Goal: Task Accomplishment & Management: Complete application form

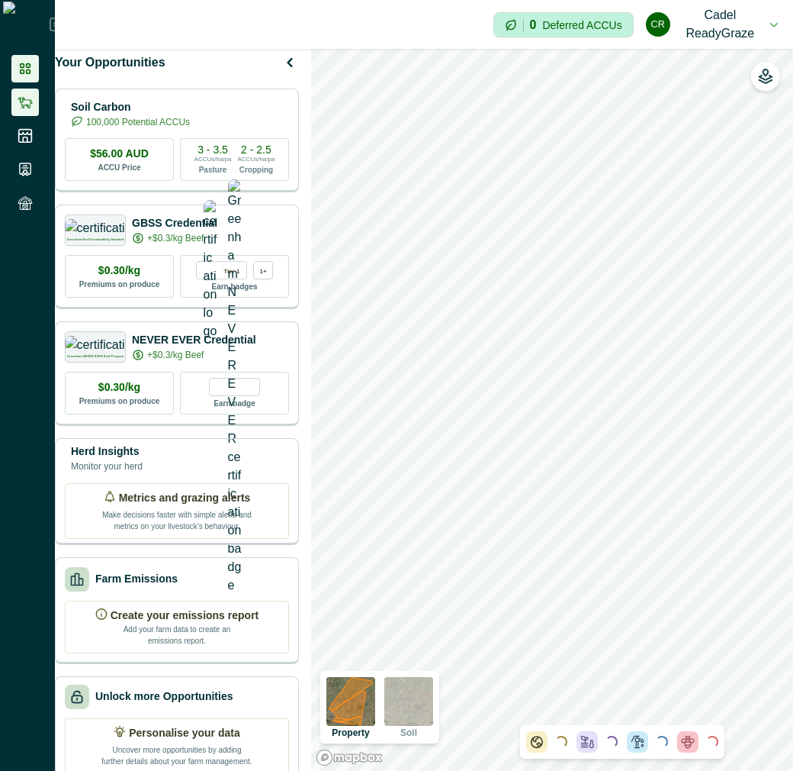
click at [23, 109] on icon at bounding box center [25, 102] width 15 height 15
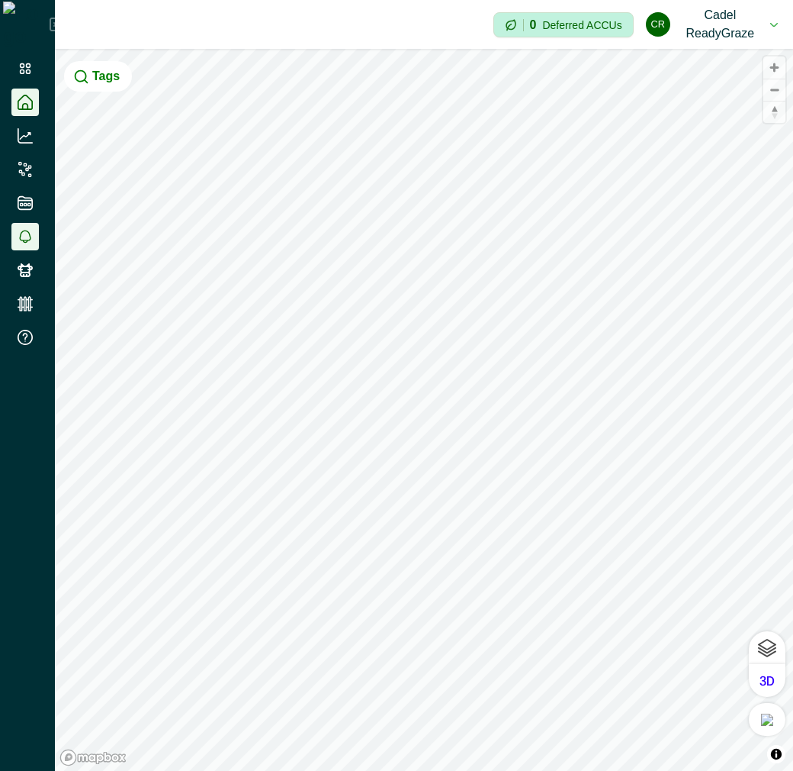
click at [26, 245] on li at bounding box center [24, 236] width 27 height 27
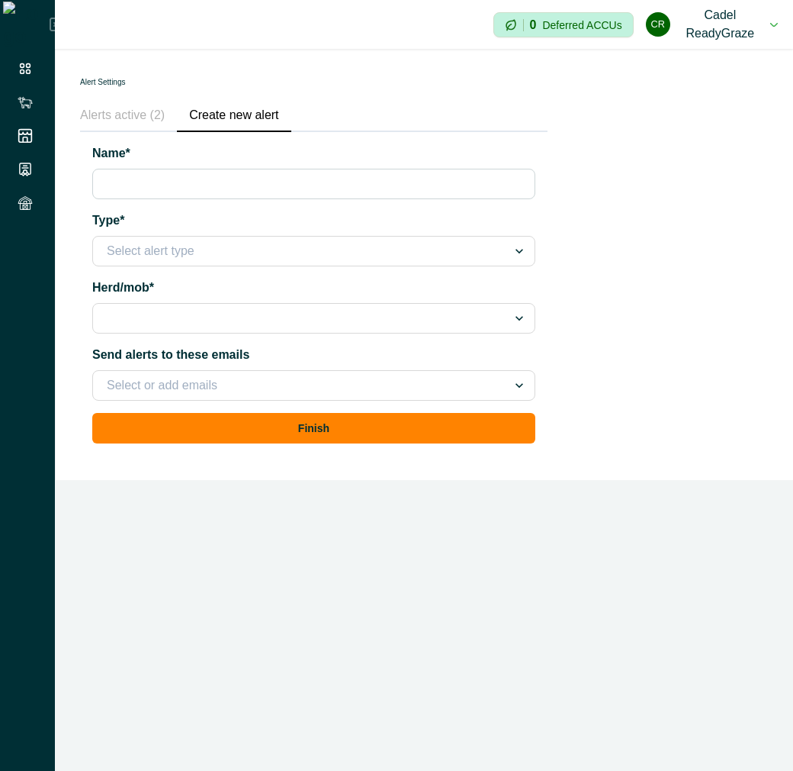
click at [219, 118] on button "Create new alert" at bounding box center [234, 116] width 114 height 32
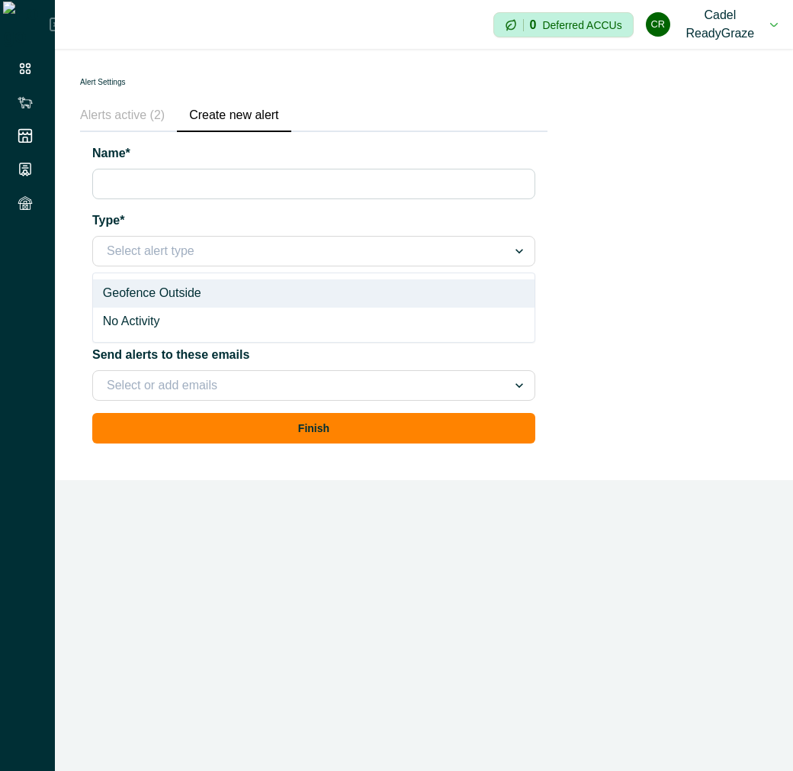
click at [171, 247] on div at bounding box center [300, 250] width 387 height 21
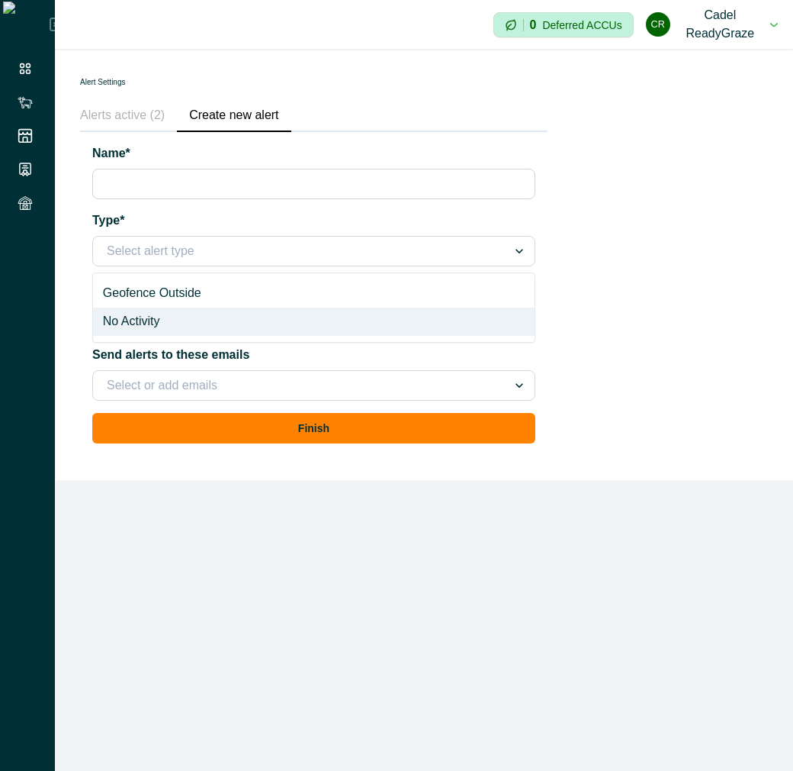
click at [156, 324] on div "No Activity" at bounding box center [314, 321] width 442 height 28
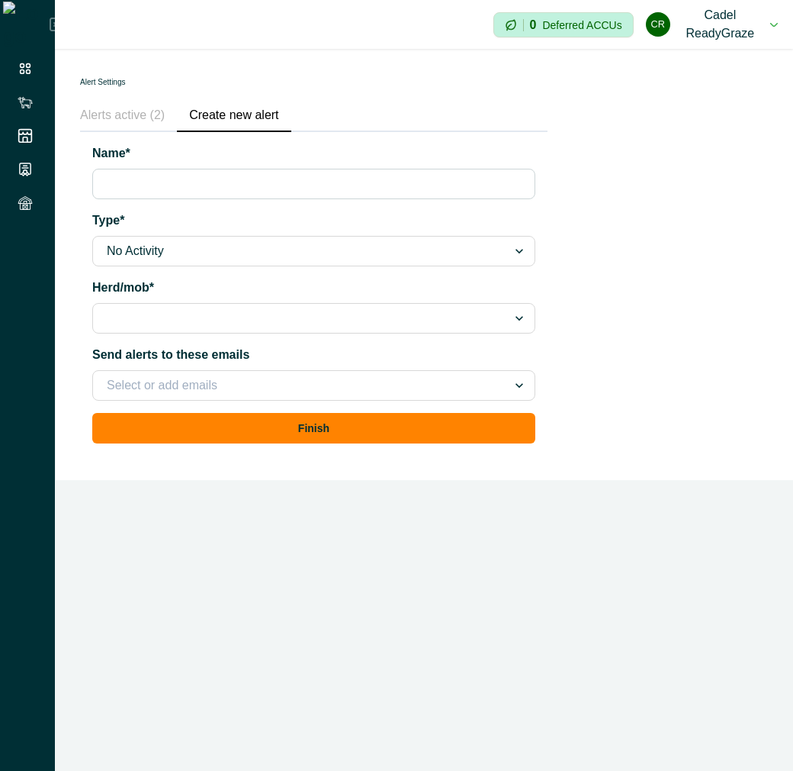
click at [184, 177] on input "Name*" at bounding box center [313, 184] width 443 height 31
type input "**********"
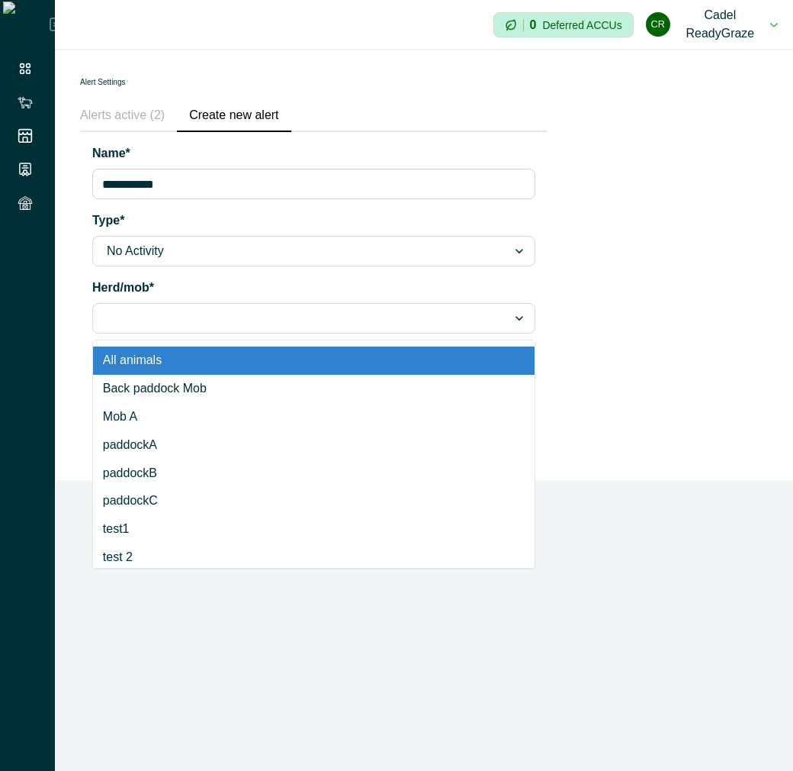
click at [172, 311] on div at bounding box center [300, 317] width 387 height 21
click at [161, 359] on div "All animals" at bounding box center [314, 360] width 442 height 28
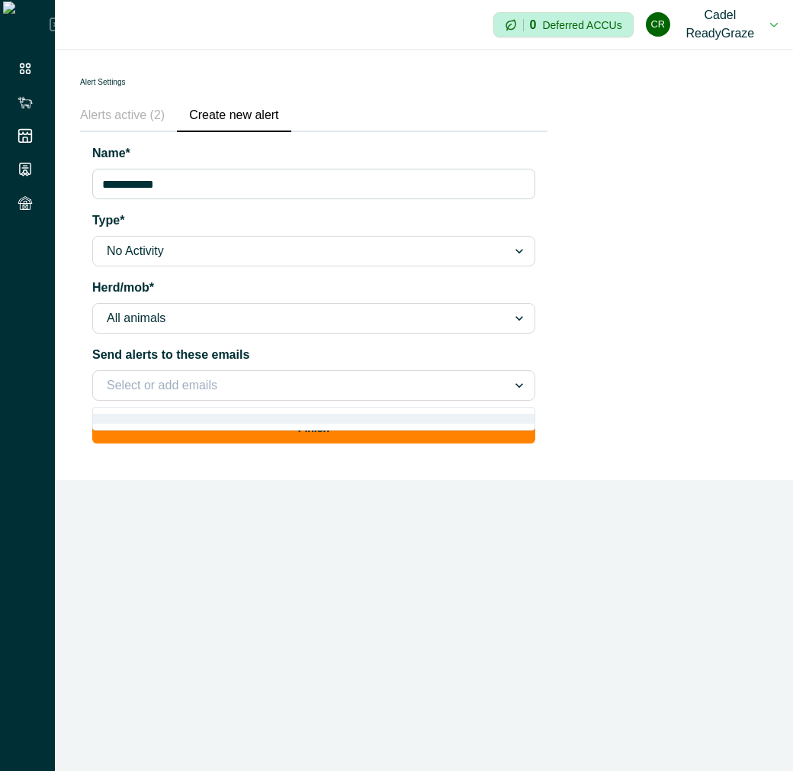
click at [207, 394] on div at bounding box center [300, 385] width 387 height 21
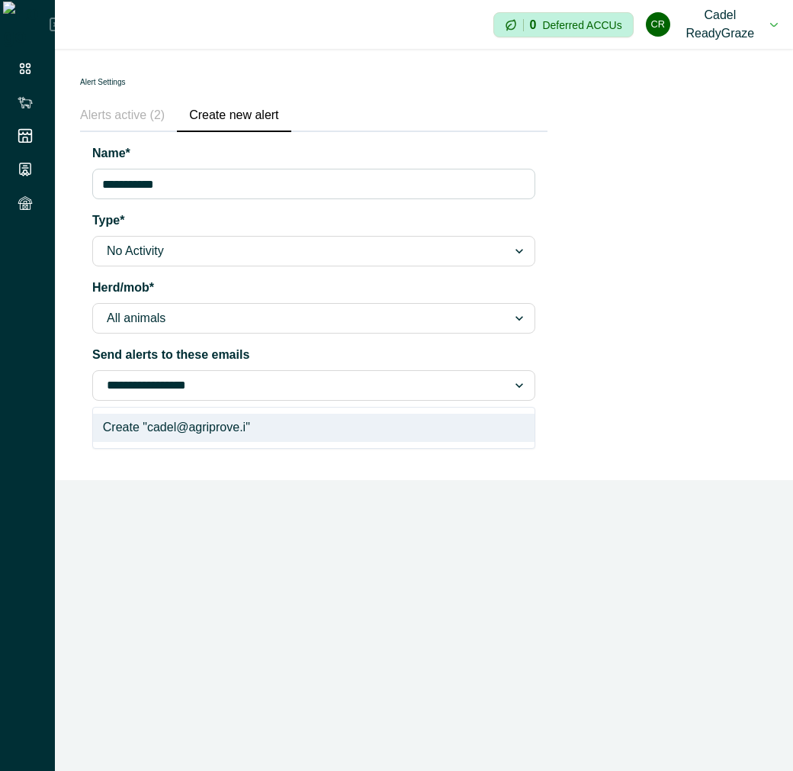
type input "**********"
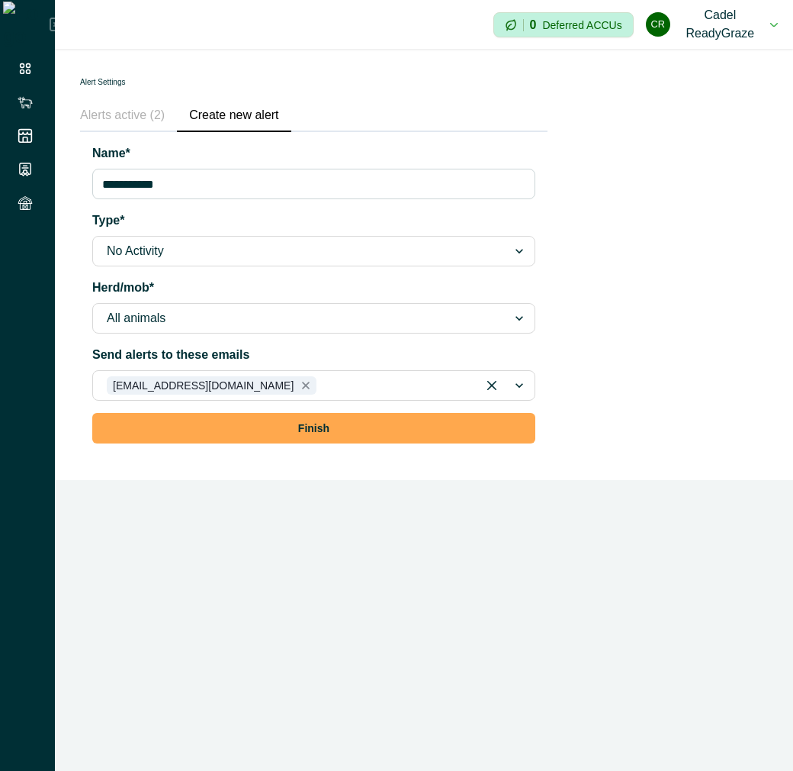
click at [207, 419] on button "Finish" at bounding box center [313, 428] width 443 height 31
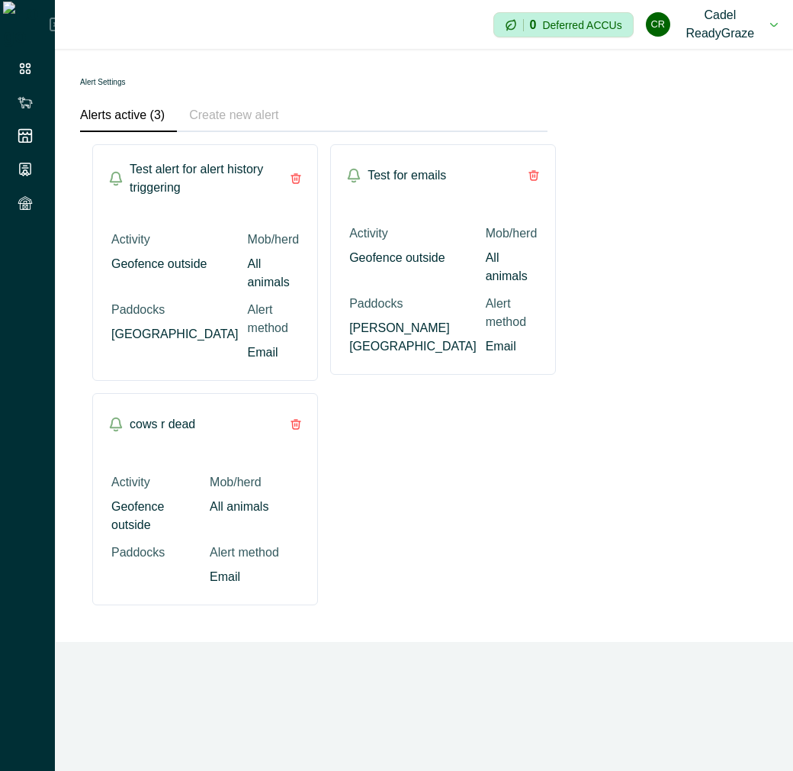
click at [555, 439] on div "**********" at bounding box center [314, 345] width 516 height 593
click at [493, 547] on div "Test alert for alert history triggering Activity Geofence outside Mob/herd All …" at bounding box center [313, 374] width 443 height 461
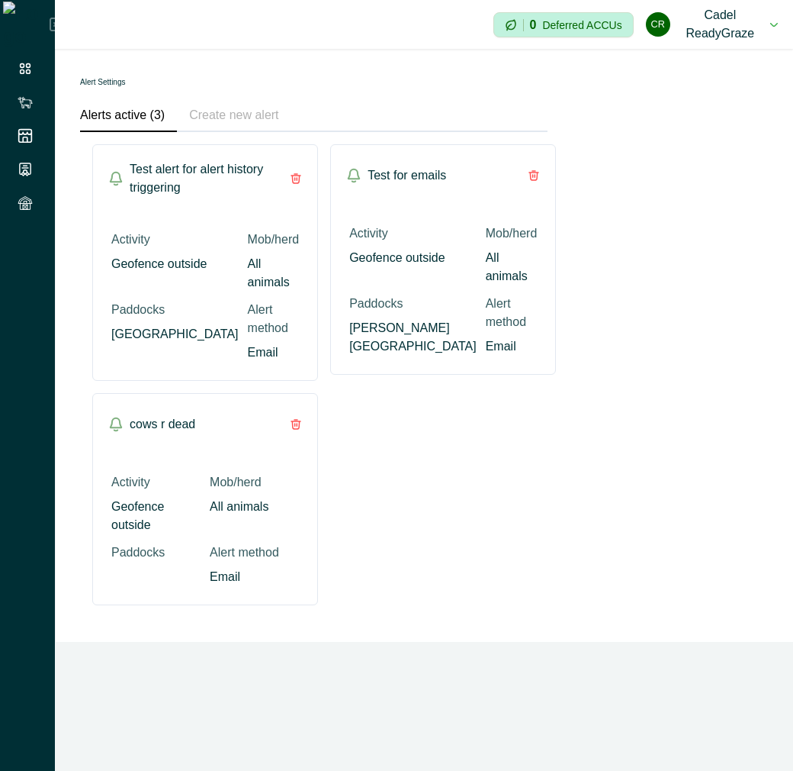
click at [493, 547] on div "Test alert for alert history triggering Activity Geofence outside Mob/herd All …" at bounding box center [313, 374] width 443 height 461
click at [470, 547] on div "Test alert for alert history triggering Activity Geofence outside Mob/herd All …" at bounding box center [313, 374] width 443 height 461
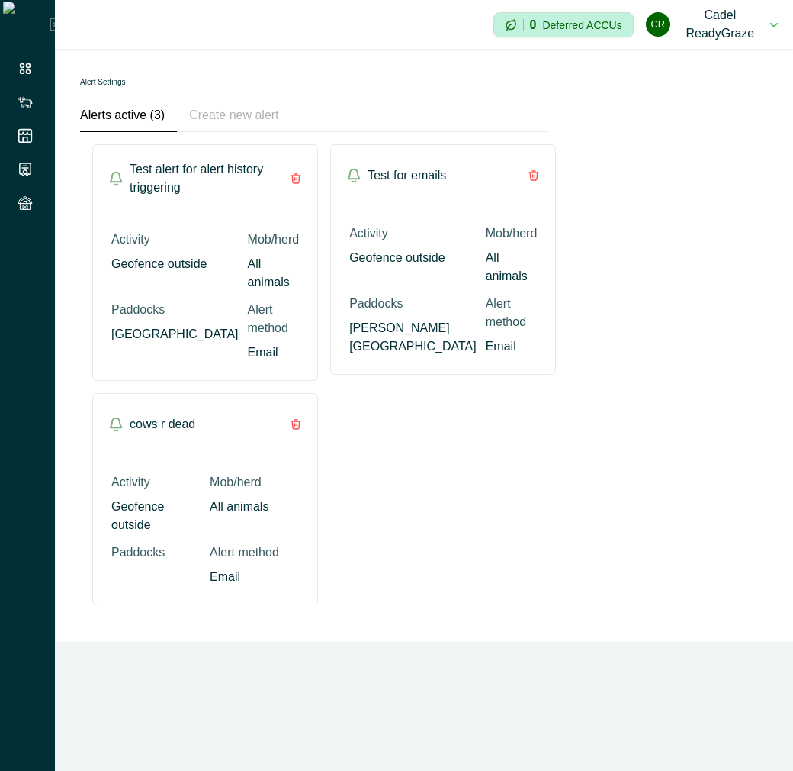
click at [397, 538] on div "Test alert for alert history triggering Activity Geofence outside Mob/herd All …" at bounding box center [313, 374] width 443 height 461
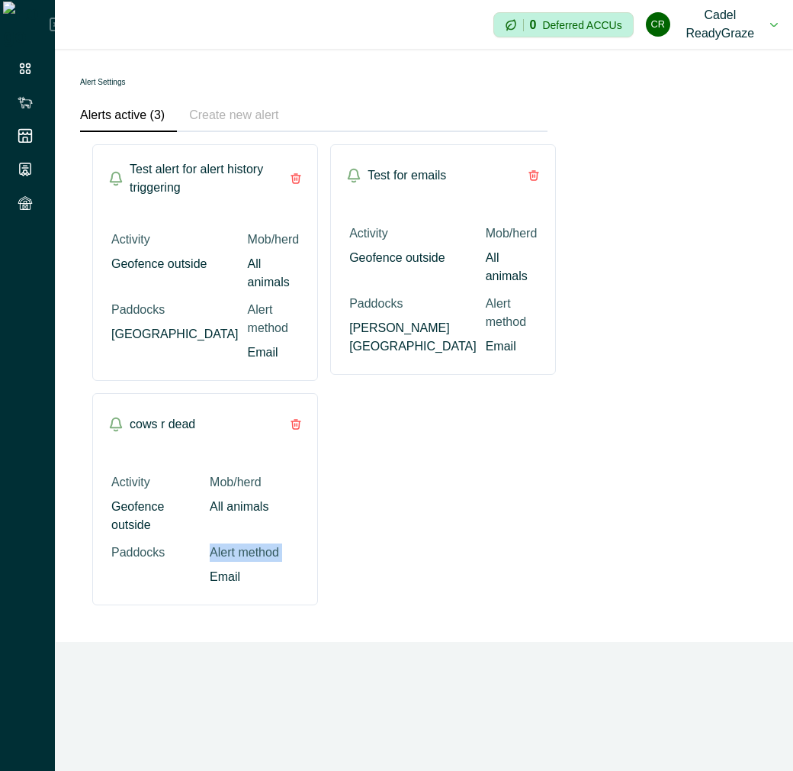
click at [397, 538] on div "Test alert for alert history triggering Activity Geofence outside Mob/herd All …" at bounding box center [313, 374] width 443 height 461
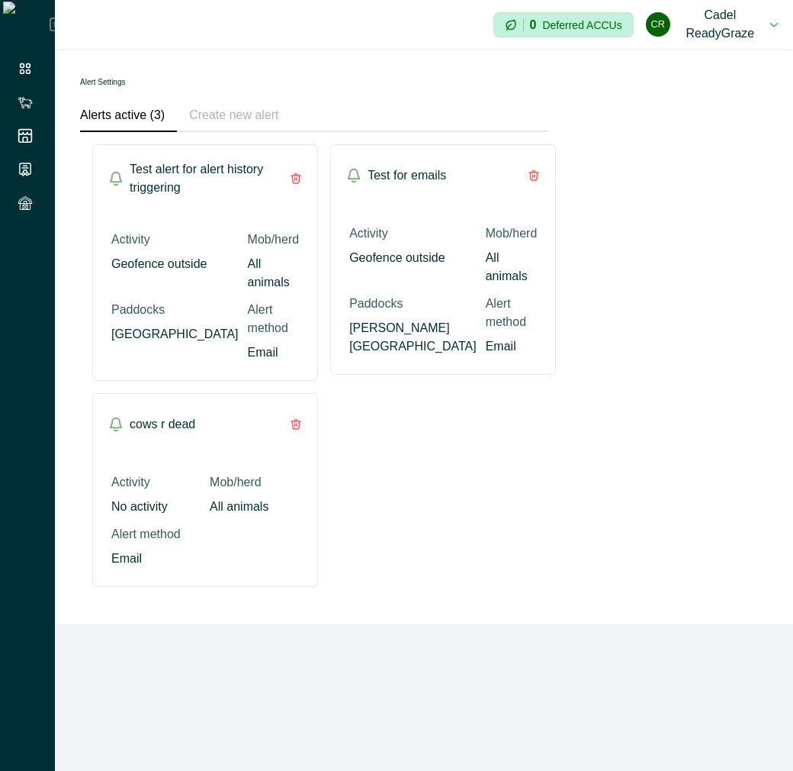
click at [569, 494] on div "Alert Settings Alerts active (3) Create new alert Test alert for alert history …" at bounding box center [314, 336] width 516 height 574
click at [158, 497] on p "No activity" at bounding box center [139, 506] width 56 height 18
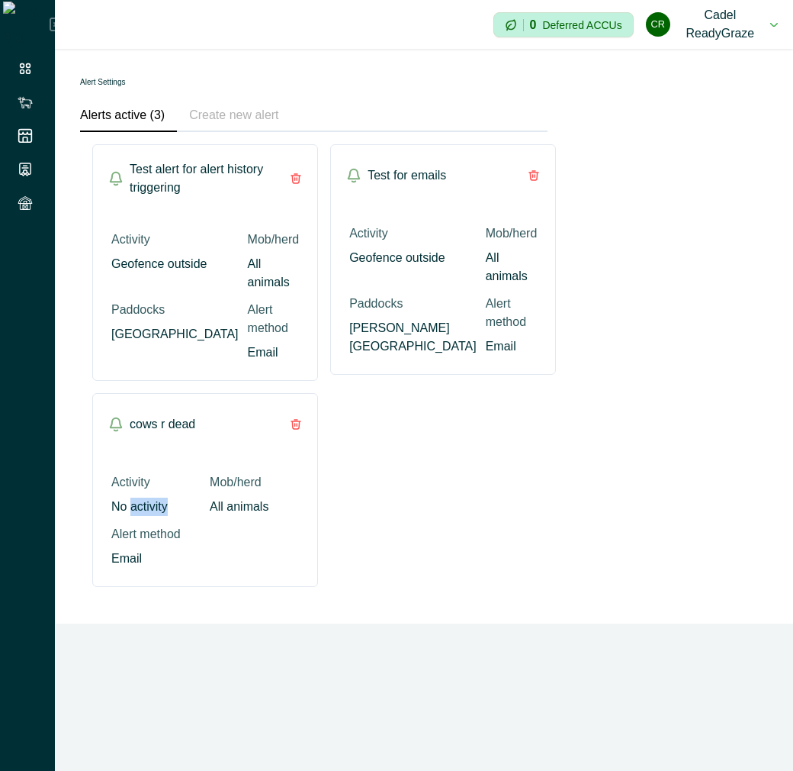
click at [158, 497] on p "No activity" at bounding box center [139, 506] width 56 height 18
click at [455, 506] on div "Test alert for alert history triggering Activity Geofence outside Mob/herd All …" at bounding box center [313, 365] width 443 height 442
click at [240, 130] on button "Create new alert" at bounding box center [234, 116] width 114 height 32
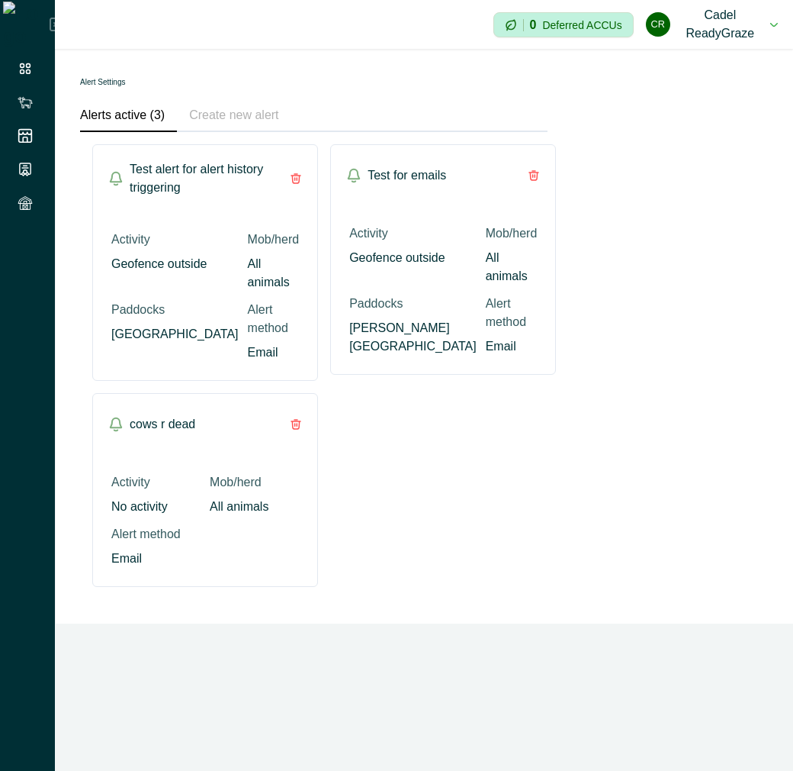
click at [146, 122] on button "Alerts active (3)" at bounding box center [128, 116] width 97 height 32
click at [550, 483] on div "Alert Settings Alerts active (3) Create new alert Test alert for alert history …" at bounding box center [314, 336] width 516 height 574
click at [298, 587] on div "Alert Settings Alerts active (3) Create new alert Test alert for alert history …" at bounding box center [314, 336] width 516 height 574
click at [294, 587] on div "Alert Settings Alerts active (3) Create new alert Test alert for alert history …" at bounding box center [314, 336] width 516 height 574
drag, startPoint x: 294, startPoint y: 587, endPoint x: 336, endPoint y: 456, distance: 137.0
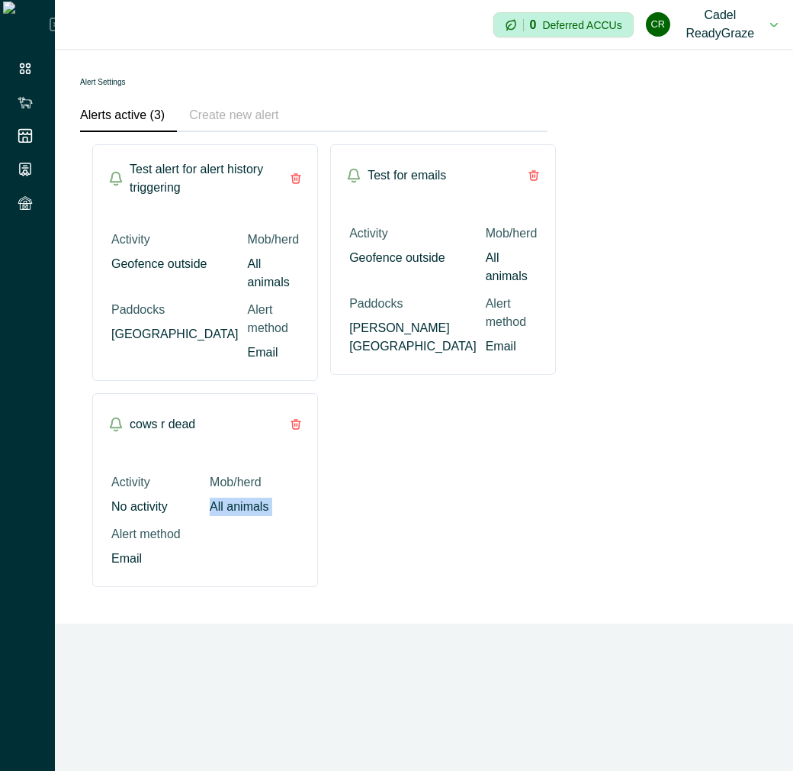
click at [336, 457] on div "Alert Settings Alerts active (3) Create new alert Test alert for alert history …" at bounding box center [314, 336] width 516 height 574
click at [336, 456] on div "Test alert for alert history triggering Activity Geofence outside Mob/herd All …" at bounding box center [313, 365] width 443 height 442
click at [316, 545] on div "Test alert for alert history triggering Activity Geofence outside Mob/herd All …" at bounding box center [313, 365] width 443 height 442
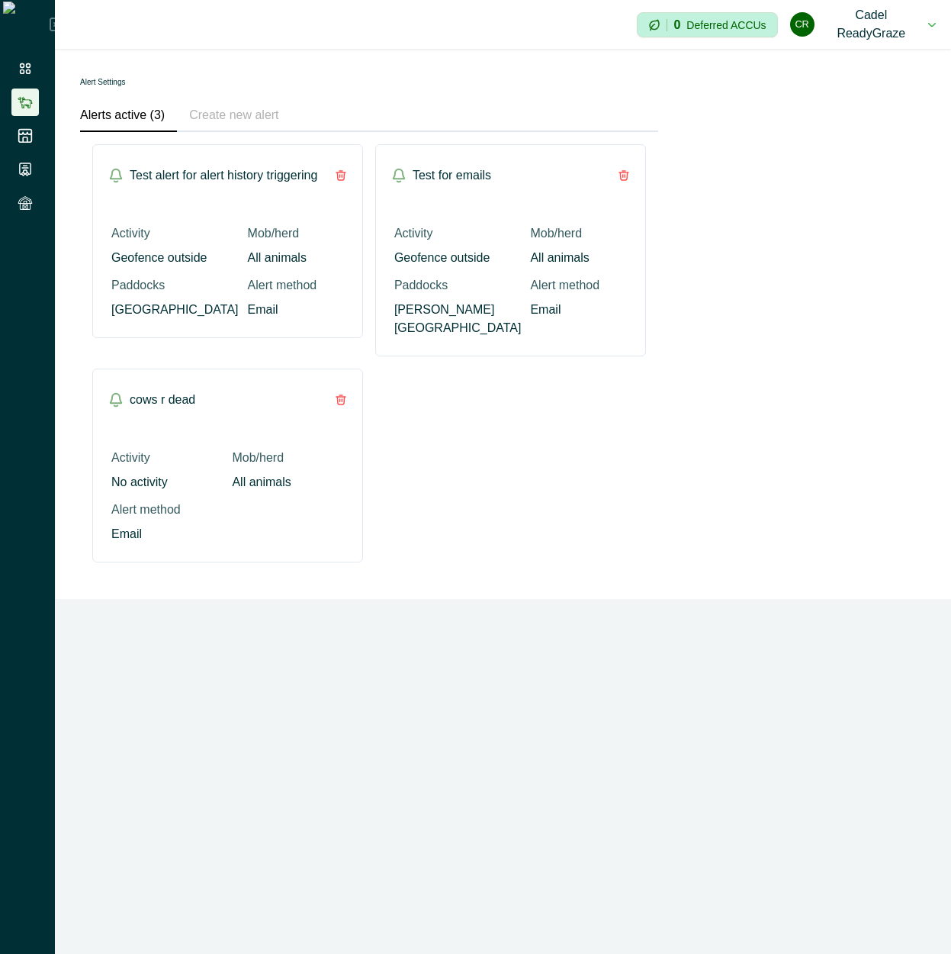
click at [17, 106] on li at bounding box center [24, 101] width 27 height 27
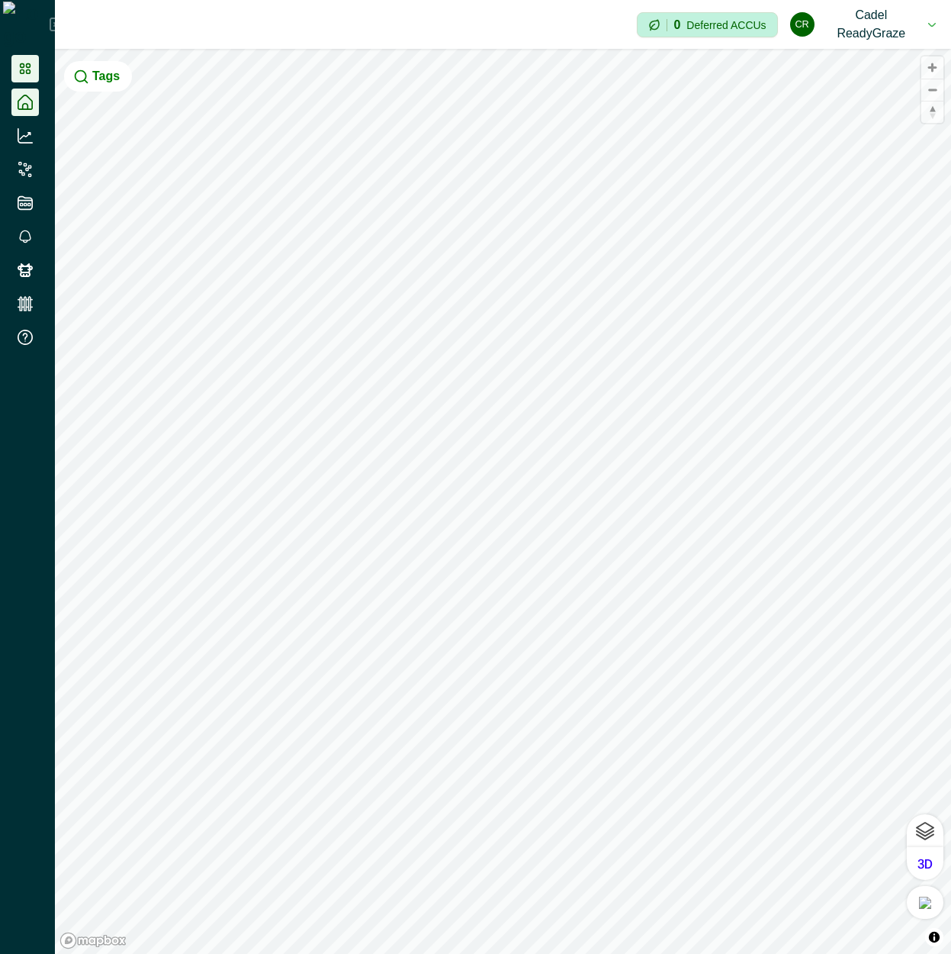
click at [24, 72] on icon at bounding box center [25, 68] width 11 height 11
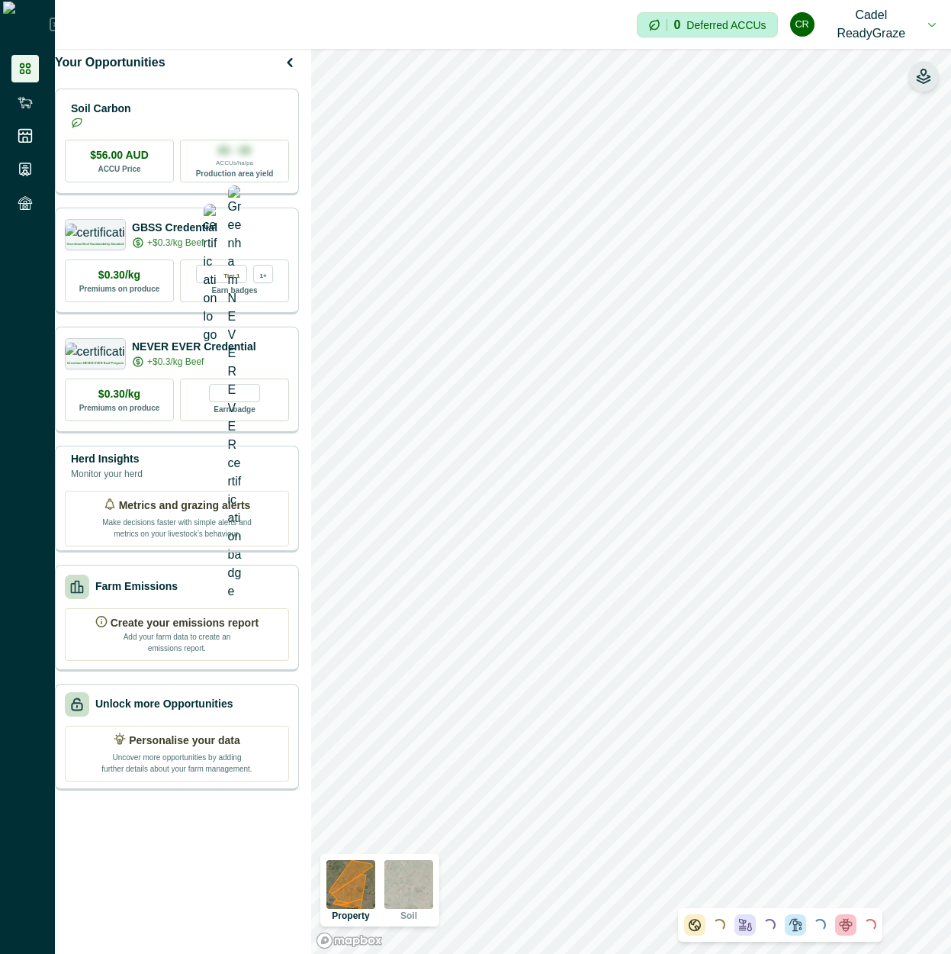
click at [793, 75] on button "button" at bounding box center [924, 76] width 31 height 31
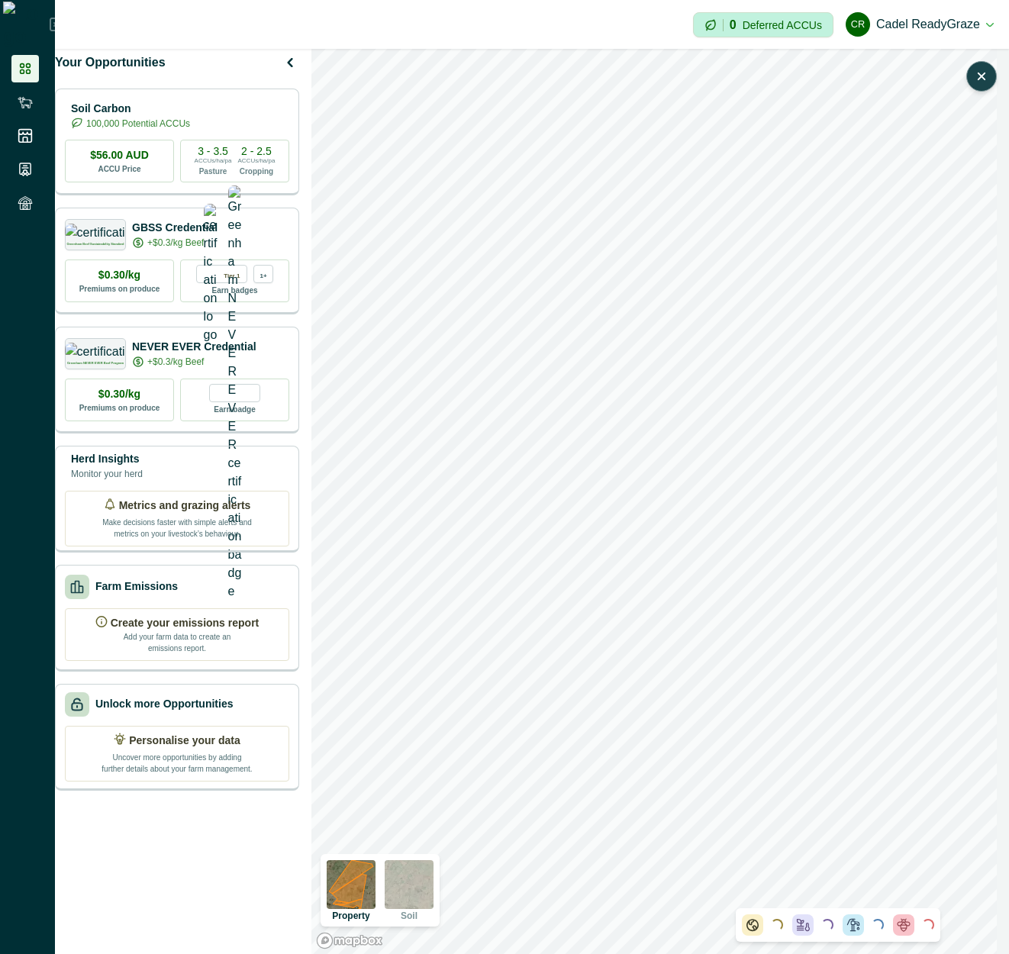
click at [793, 81] on icon "button" at bounding box center [980, 76] width 15 height 15
click at [23, 101] on icon at bounding box center [25, 102] width 14 height 11
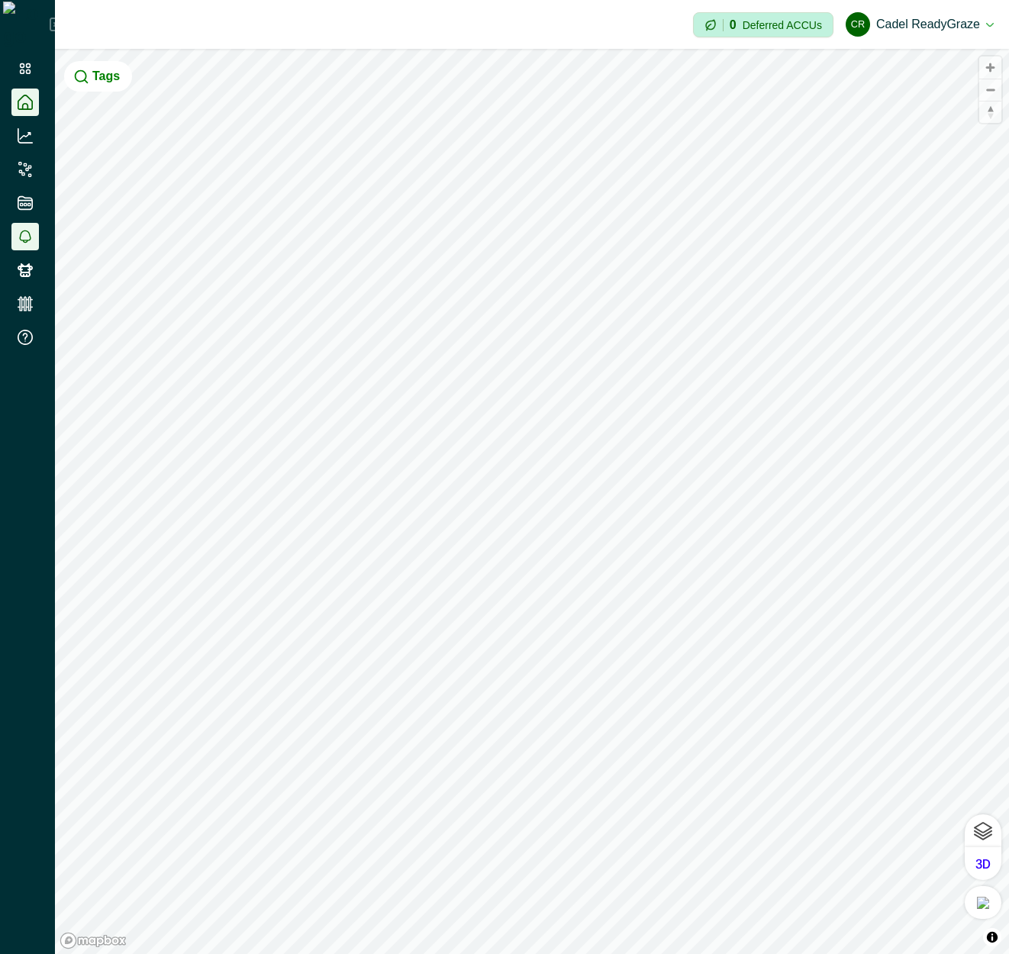
click at [37, 234] on li at bounding box center [24, 236] width 27 height 27
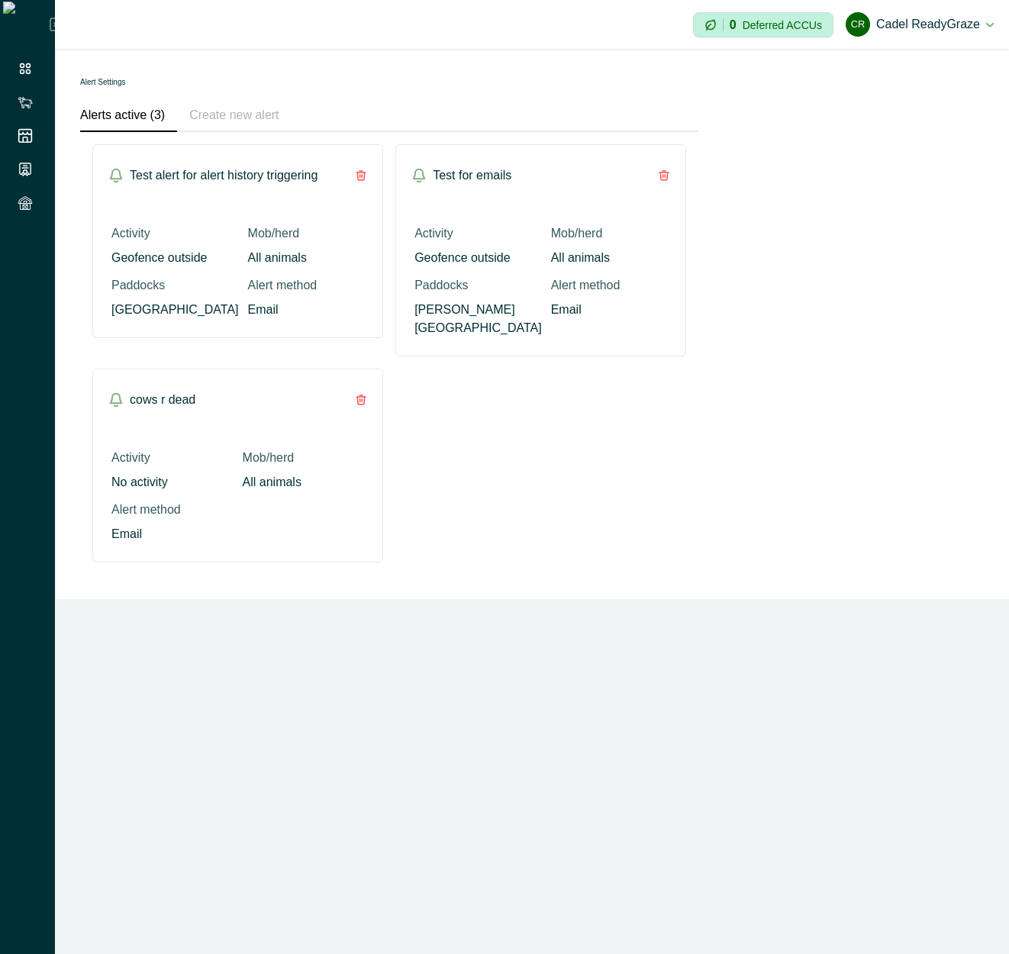
click at [227, 179] on p "Test alert for alert history triggering" at bounding box center [224, 175] width 188 height 18
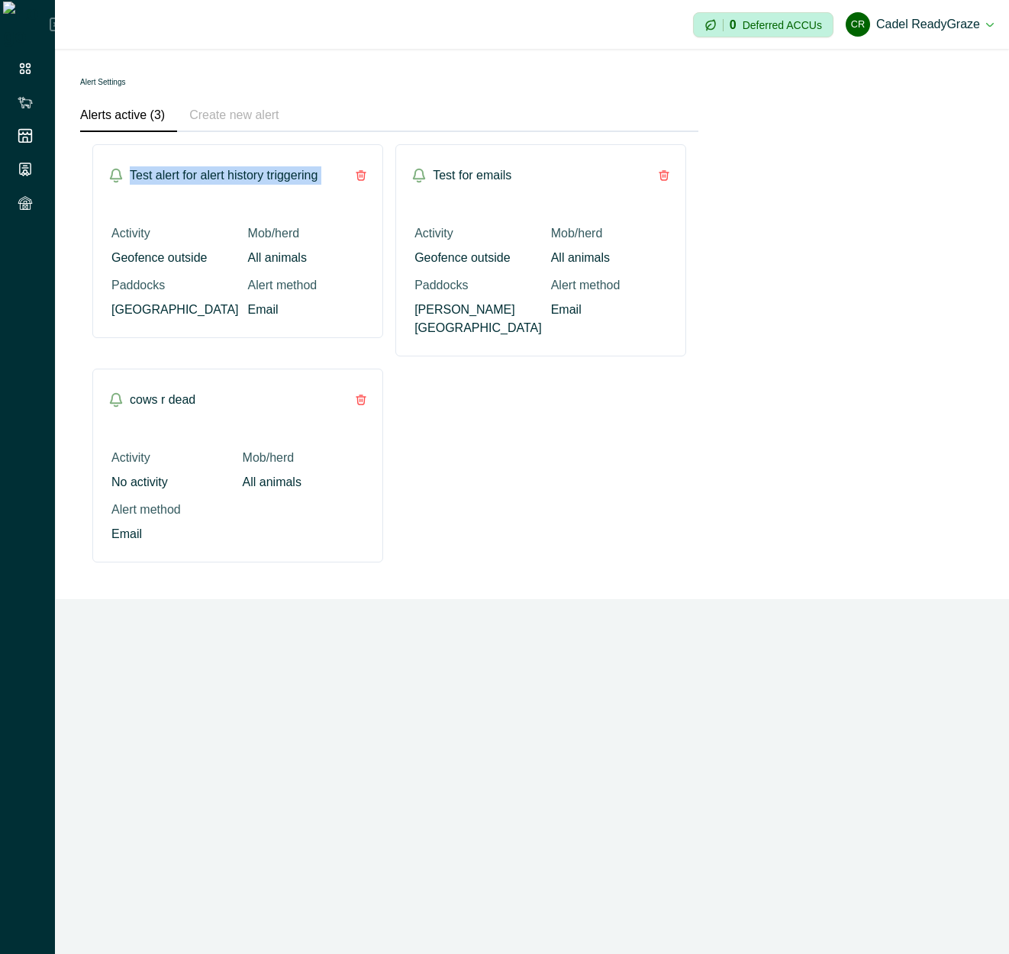
click at [227, 179] on p "Test alert for alert history triggering" at bounding box center [224, 175] width 188 height 18
click at [235, 277] on div "Activity Geofence outside Mob/herd All animals Paddocks Brownest Field Alert me…" at bounding box center [237, 271] width 253 height 95
click at [235, 278] on div "Activity Geofence outside Mob/herd All animals Paddocks Brownest Field Alert me…" at bounding box center [237, 271] width 253 height 95
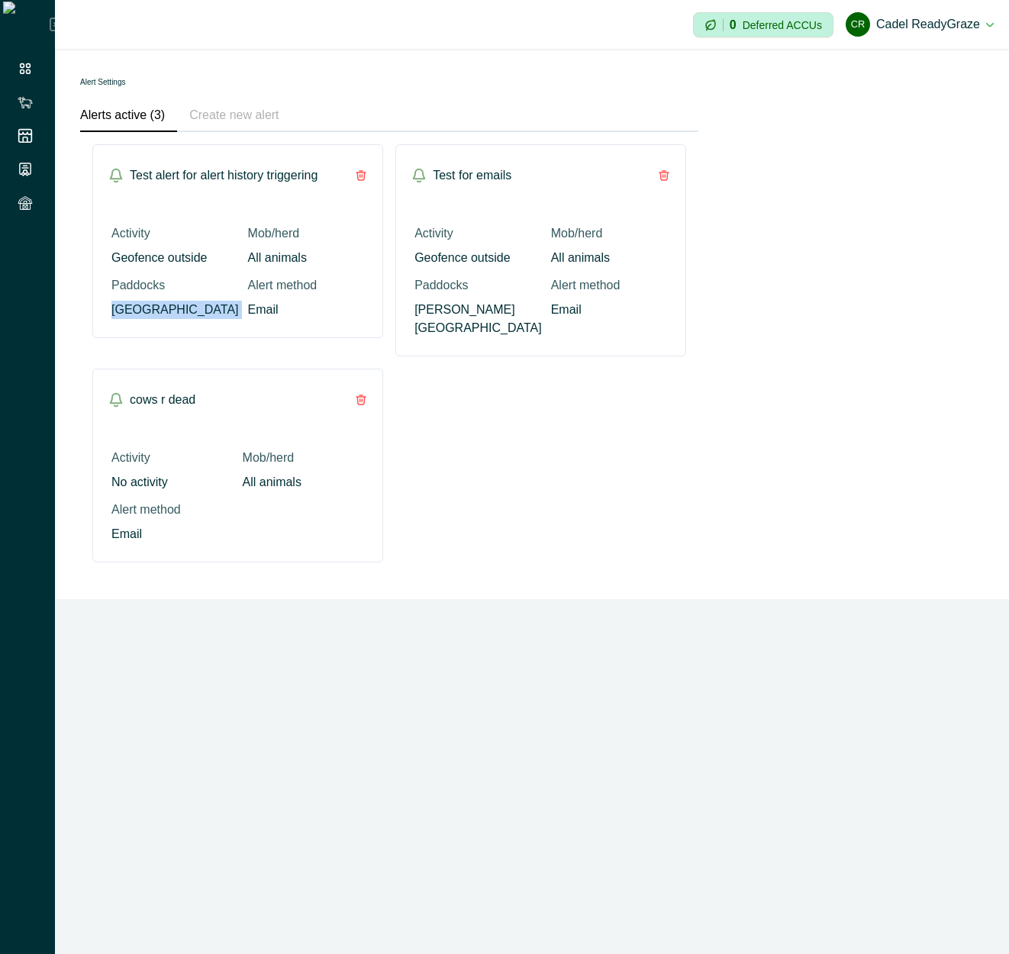
click at [235, 279] on div "Activity Geofence outside Mob/herd All animals Paddocks Brownest Field Alert me…" at bounding box center [237, 271] width 253 height 95
click at [793, 265] on div "Alert Settings Alerts active (3) Create new alert Test alert for alert history …" at bounding box center [532, 324] width 953 height 550
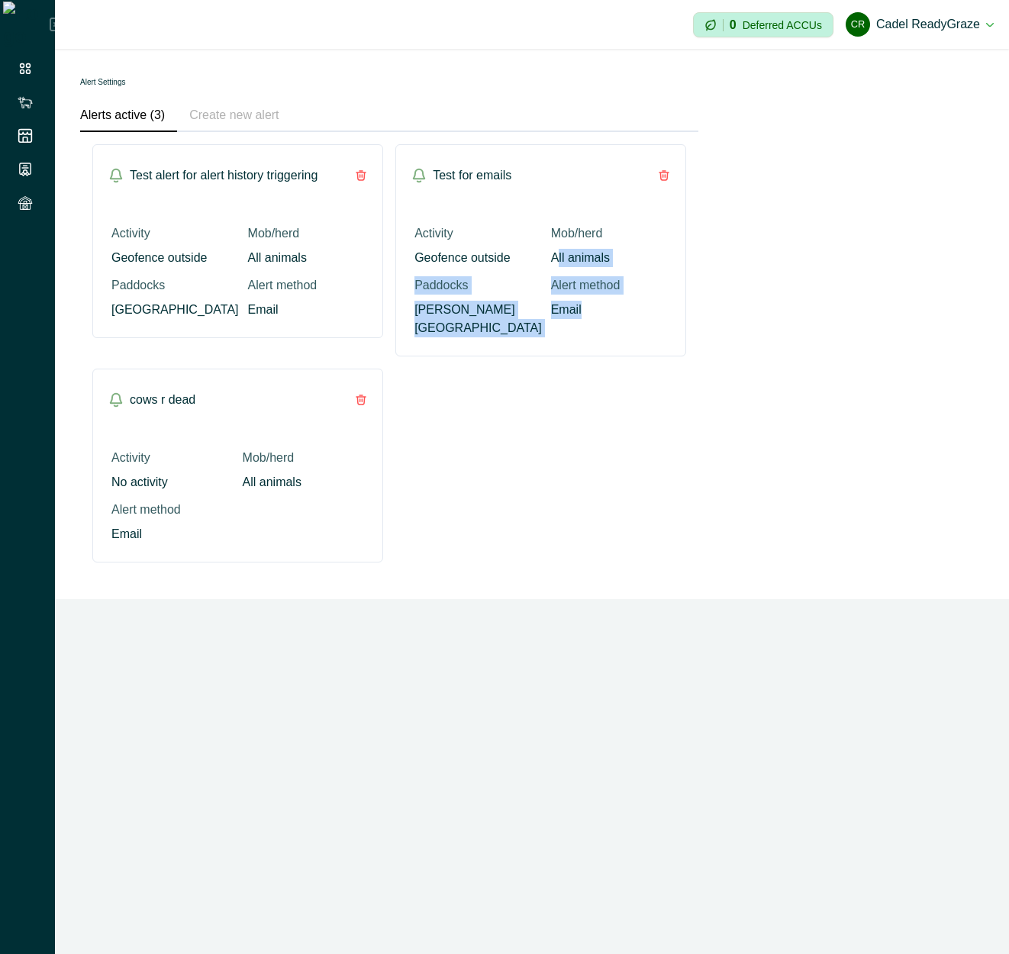
drag, startPoint x: 552, startPoint y: 265, endPoint x: 610, endPoint y: 355, distance: 106.7
click at [610, 355] on div "Test alert for alert history triggering Activity Geofence outside Mob/herd All …" at bounding box center [389, 353] width 594 height 418
click at [612, 353] on div "Test alert for alert history triggering Activity Geofence outside Mob/herd All …" at bounding box center [389, 353] width 594 height 418
drag, startPoint x: 632, startPoint y: 321, endPoint x: 469, endPoint y: 226, distance: 188.4
click at [469, 226] on div "Activity Geofence outside Mob/herd All animals Paddocks [PERSON_NAME] Field Ale…" at bounding box center [540, 281] width 289 height 150
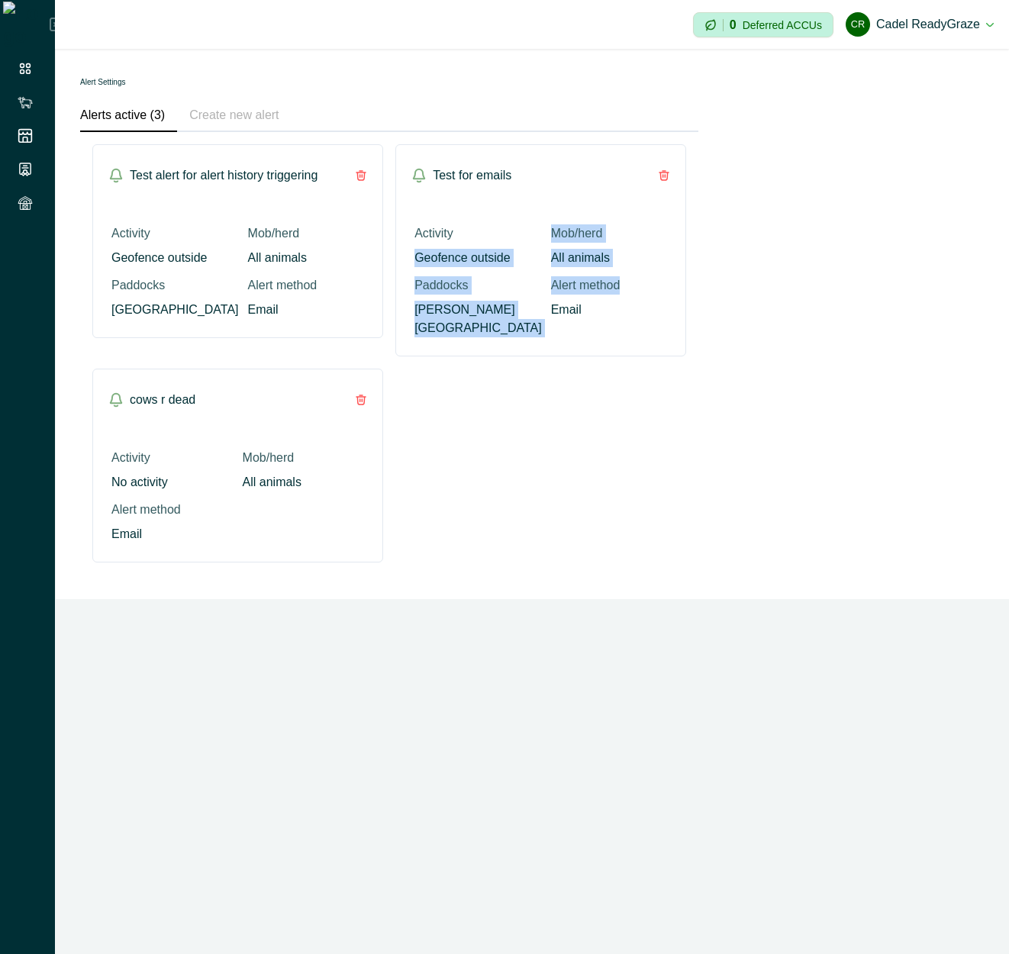
click at [469, 226] on div "Activity Geofence outside" at bounding box center [477, 245] width 127 height 43
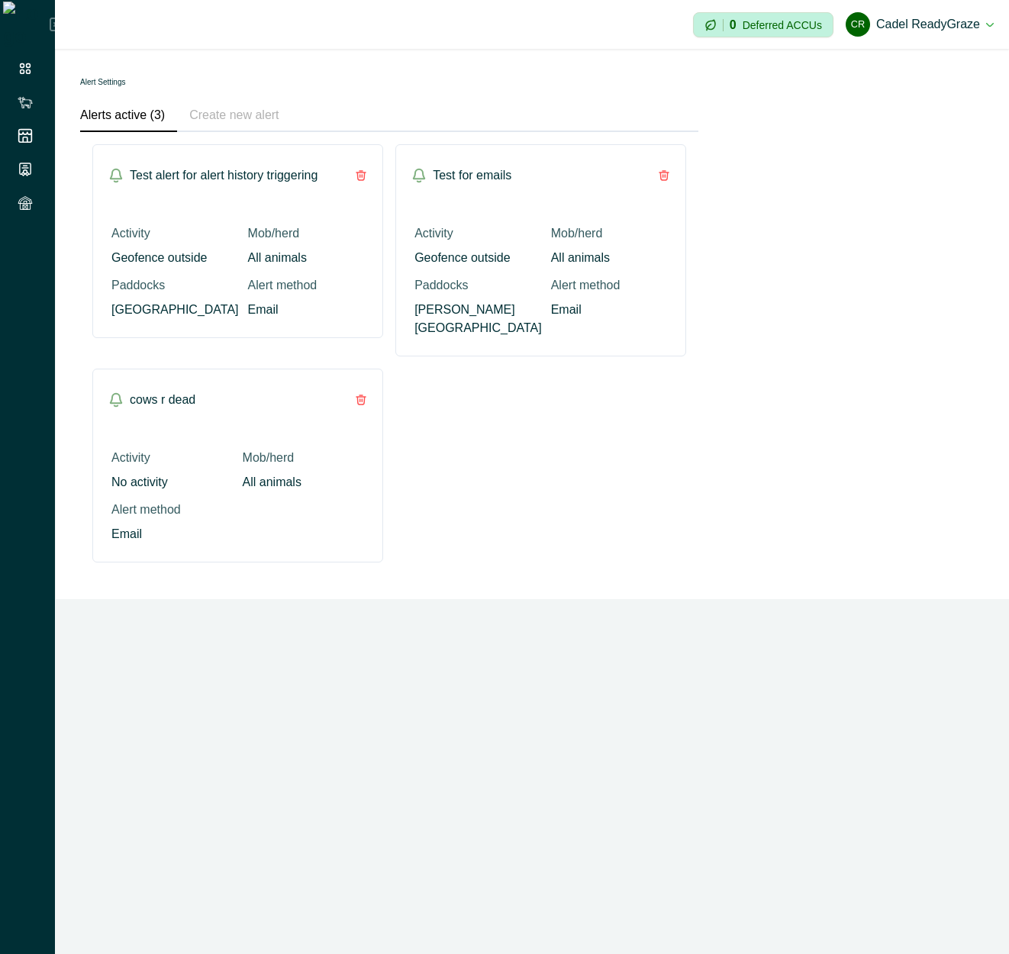
click at [329, 514] on div "Activity No activity Mob/herd All animals Alert method Email" at bounding box center [237, 496] width 253 height 95
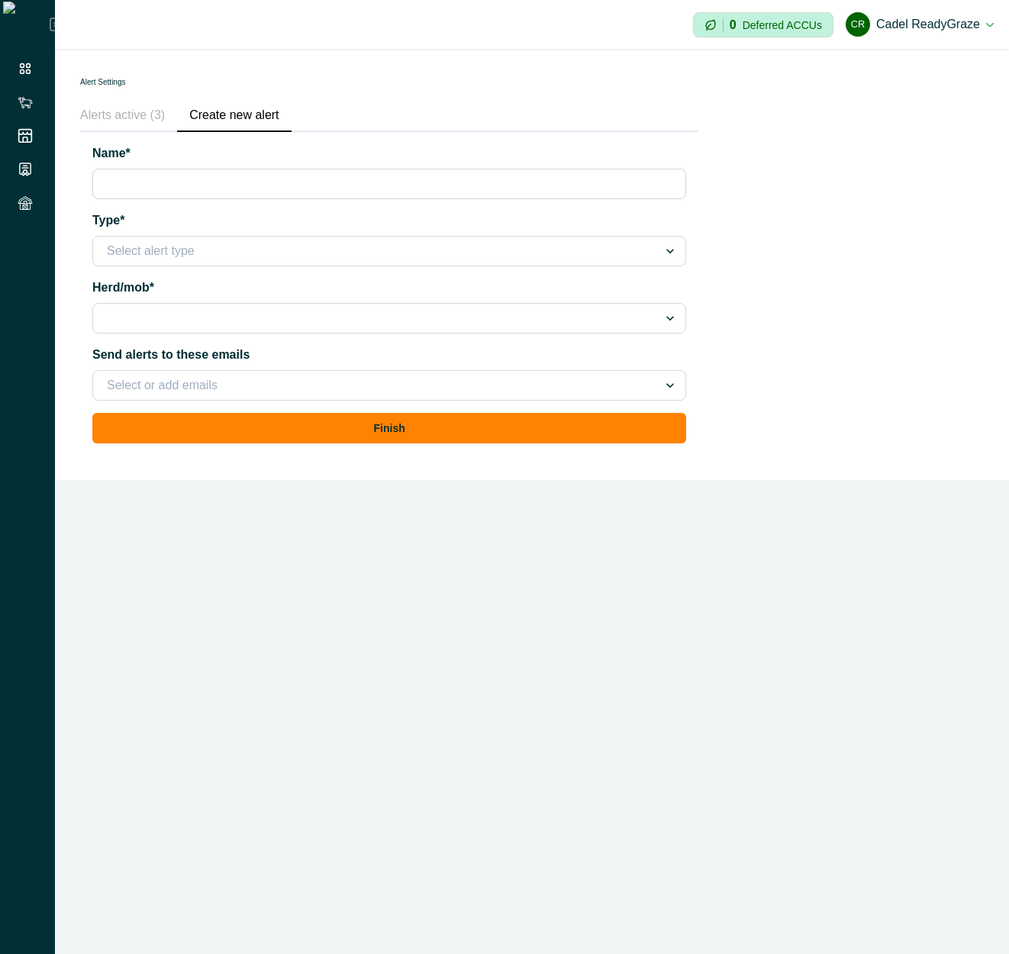
click at [269, 106] on button "Create new alert" at bounding box center [234, 116] width 114 height 32
click at [163, 177] on input "Name*" at bounding box center [389, 184] width 594 height 31
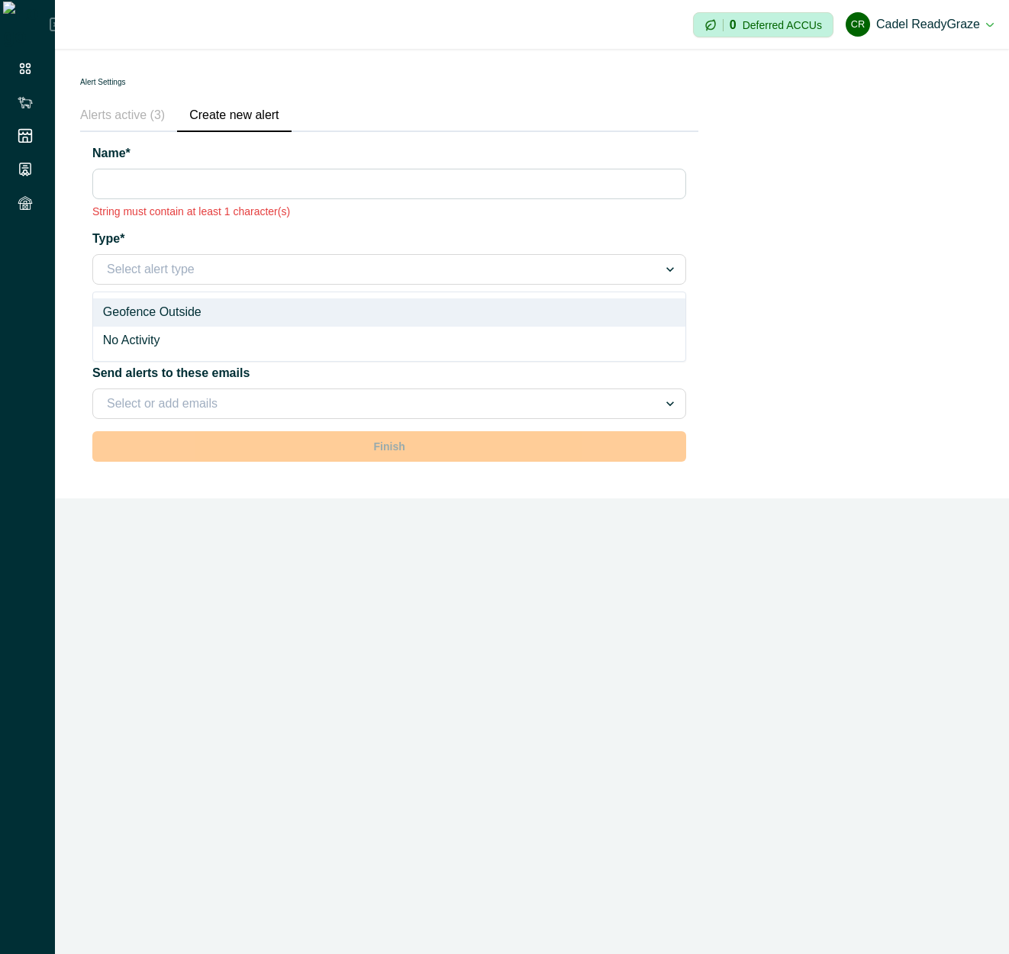
click at [134, 242] on div "Type* option Geofence Outside focused, 1 of 2. 2 results available. Use Up and …" at bounding box center [389, 257] width 594 height 55
click at [130, 278] on div at bounding box center [375, 269] width 537 height 21
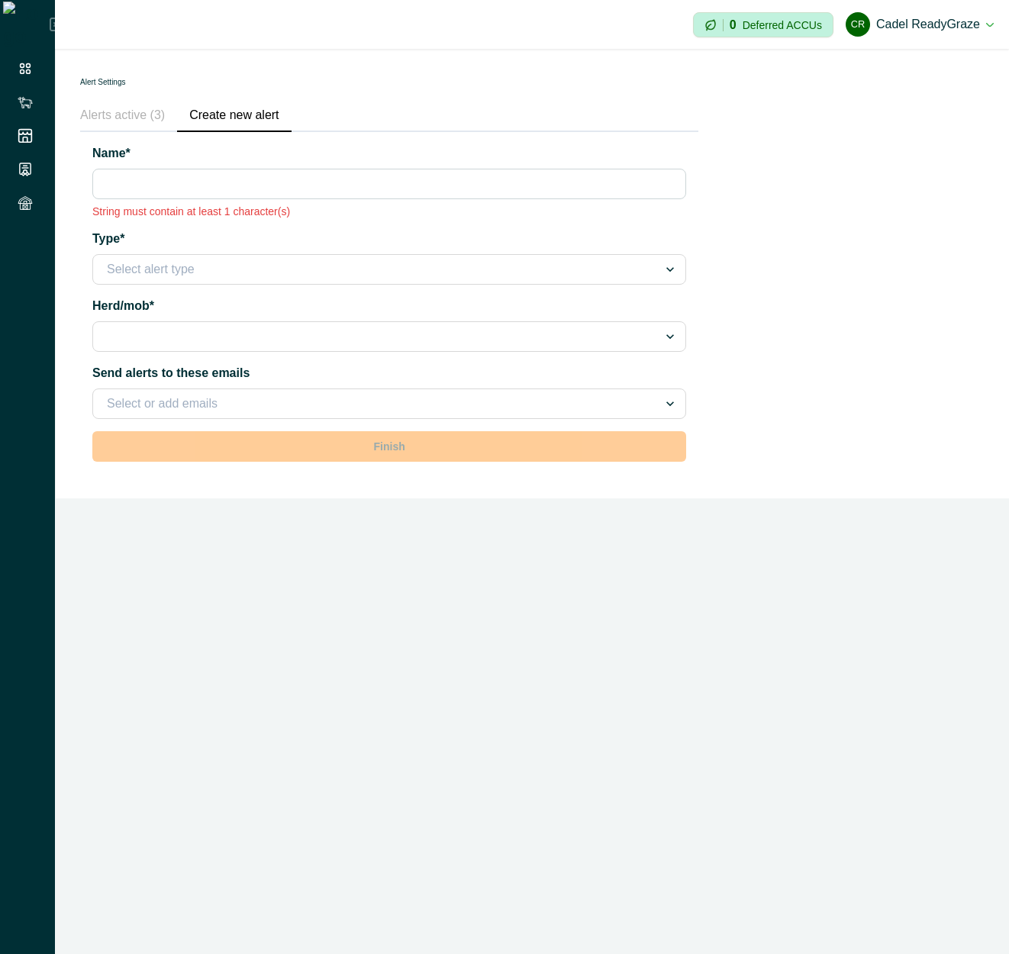
click at [130, 278] on div at bounding box center [375, 269] width 537 height 21
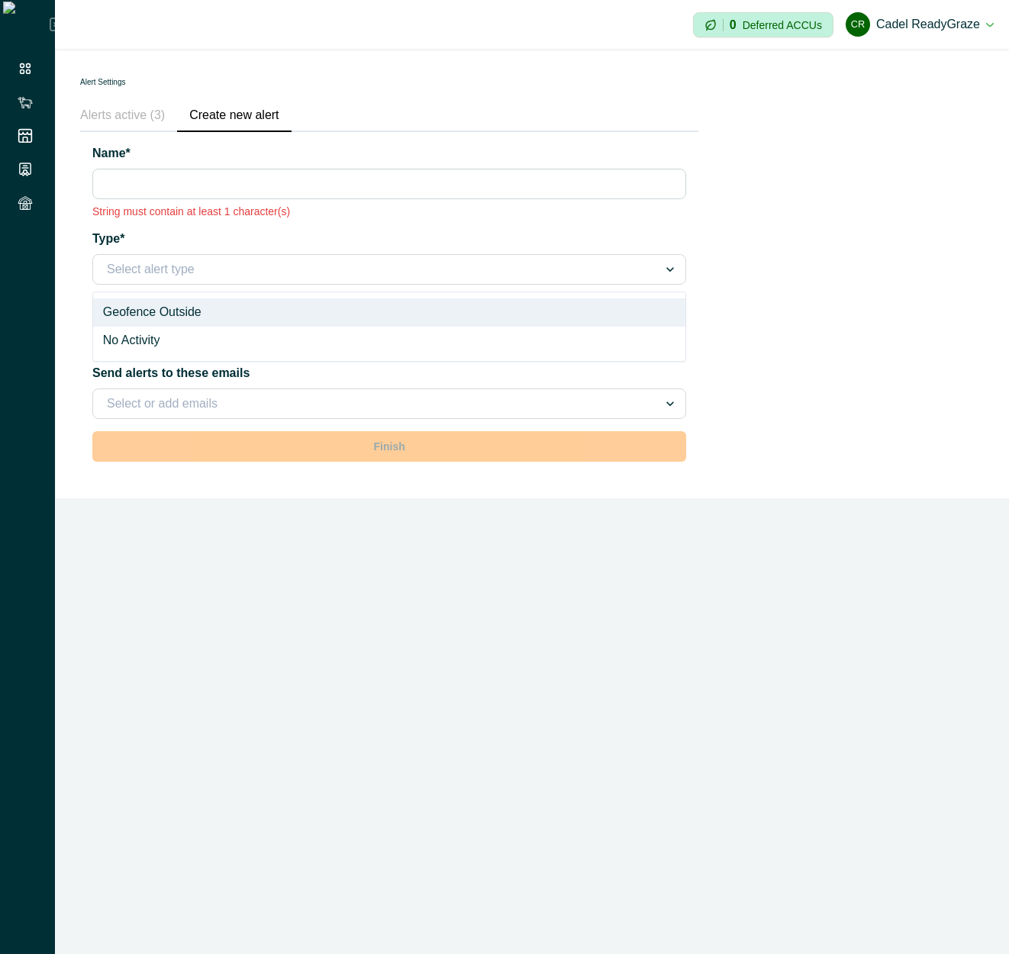
click at [163, 224] on div "Name* String must contain at least 1 character(s) Type* option Geofence Outside…" at bounding box center [389, 281] width 594 height 275
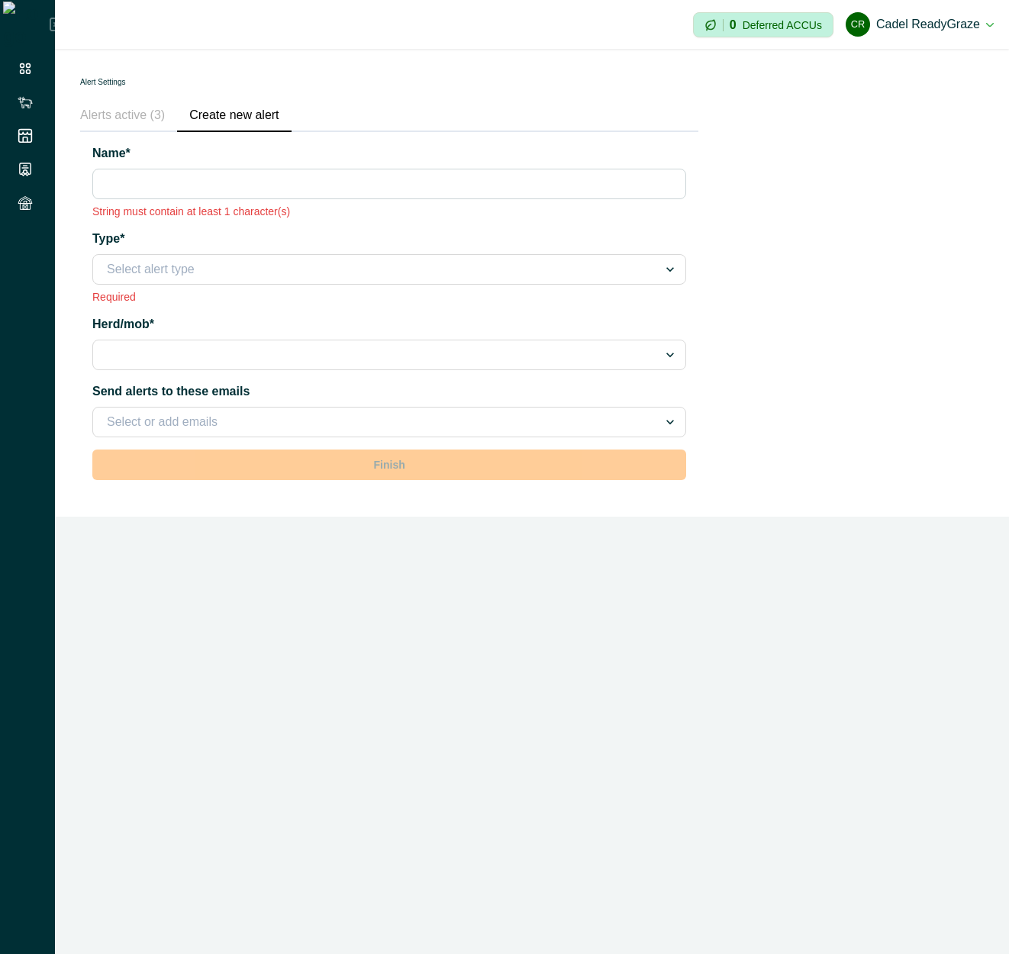
click at [120, 243] on label "Type*" at bounding box center [384, 239] width 584 height 18
click at [110, 260] on input "Type*" at bounding box center [108, 269] width 3 height 18
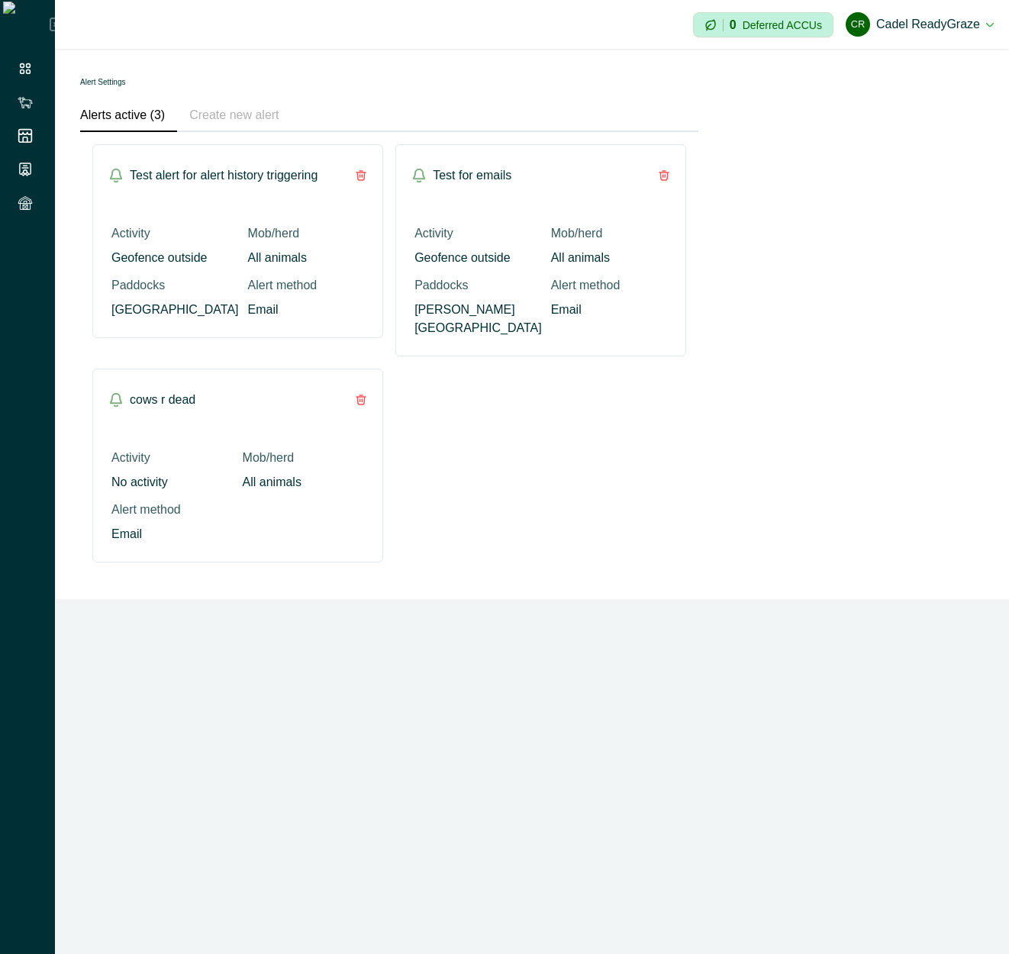
click at [120, 106] on button "Alerts active (3)" at bounding box center [128, 116] width 97 height 32
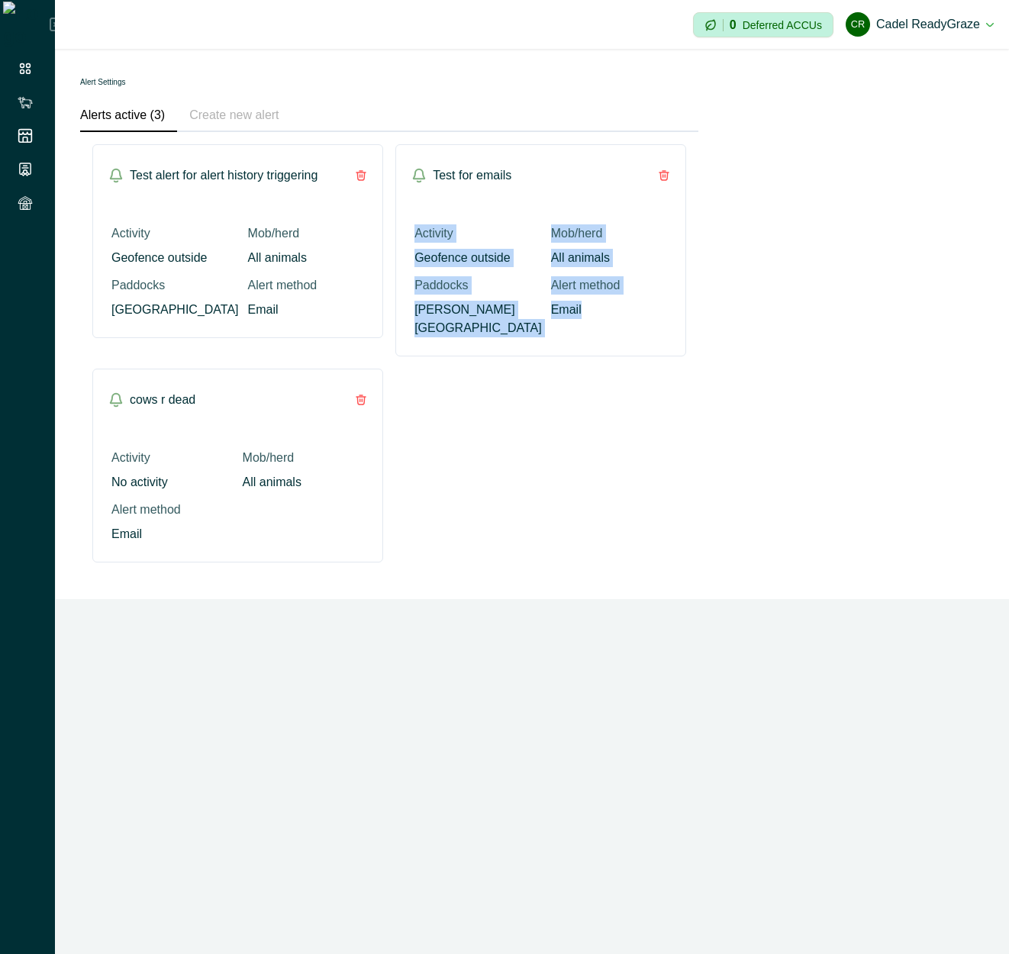
drag, startPoint x: 475, startPoint y: 239, endPoint x: 619, endPoint y: 349, distance: 181.3
click at [619, 349] on div "Test alert for alert history triggering Activity Geofence outside Mob/herd All …" at bounding box center [389, 353] width 594 height 418
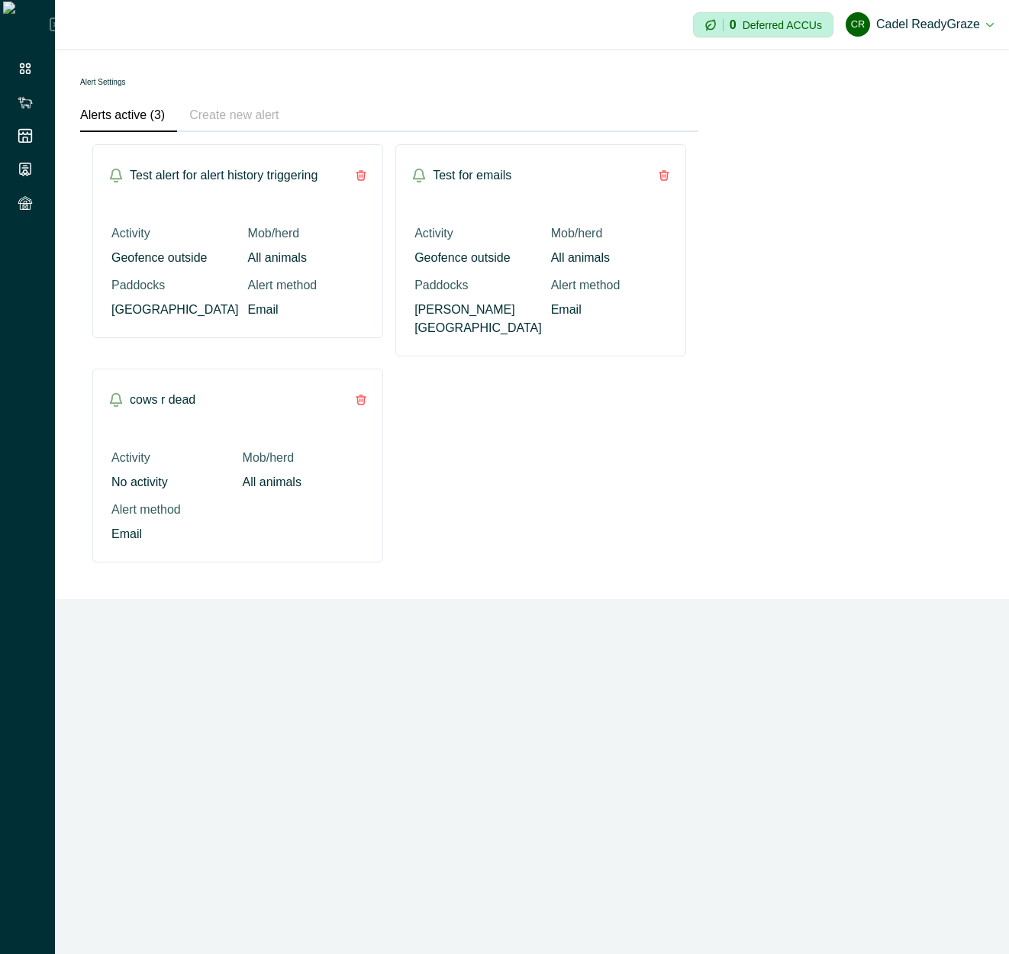
click at [238, 120] on button "Create new alert" at bounding box center [234, 116] width 114 height 32
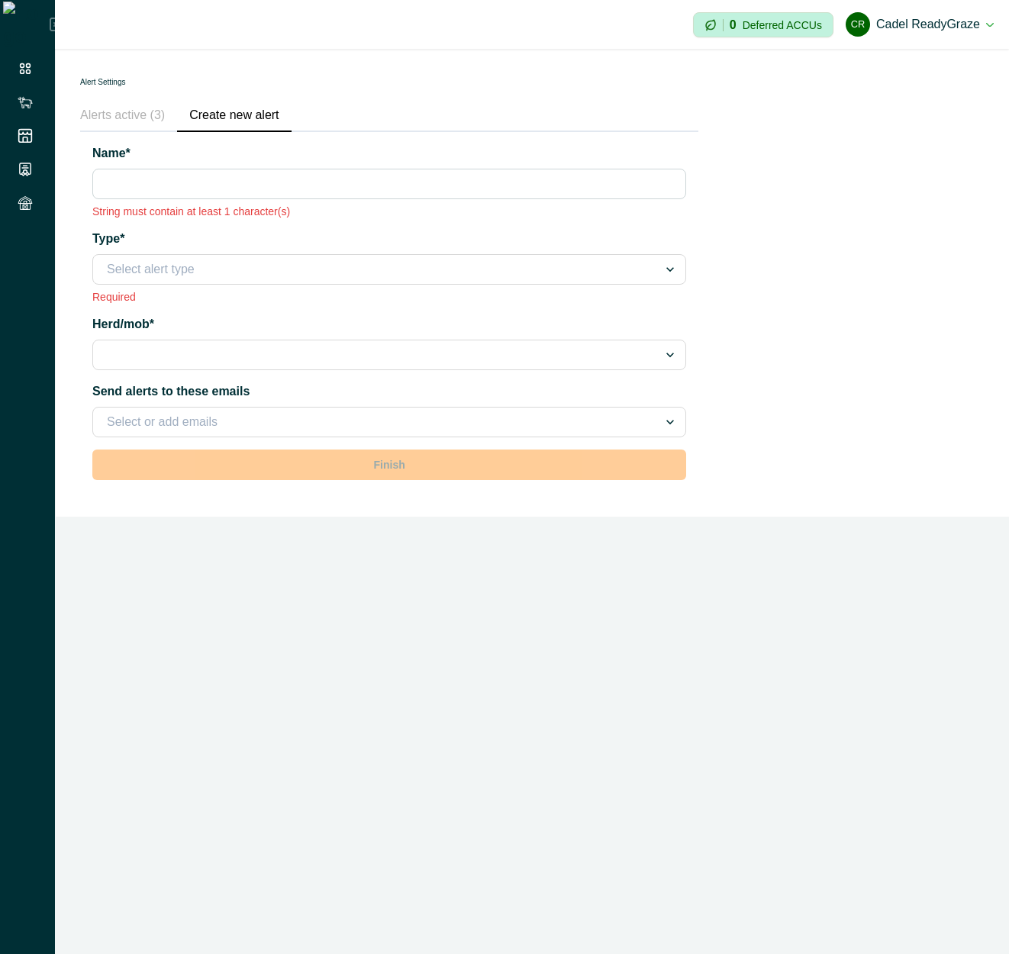
click at [157, 121] on button "Alerts active (3)" at bounding box center [128, 116] width 97 height 32
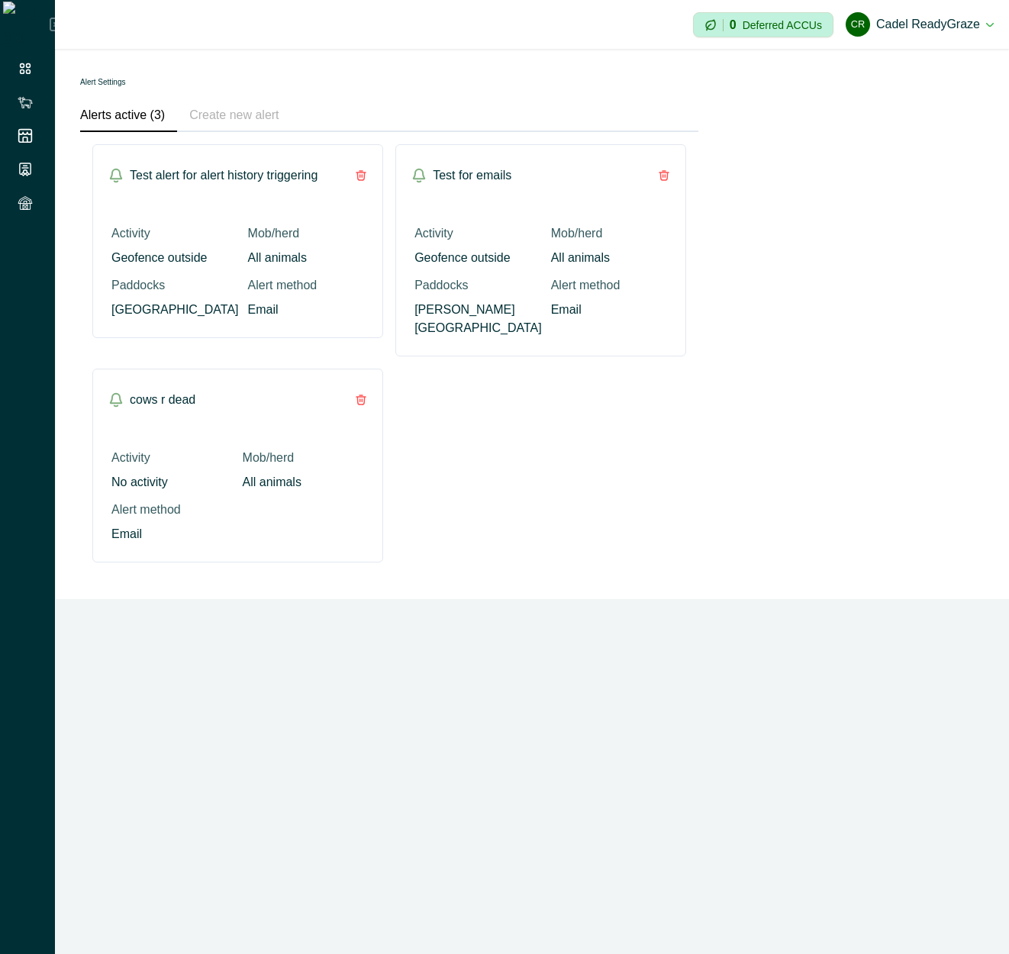
click at [237, 117] on button "Create new alert" at bounding box center [234, 116] width 114 height 32
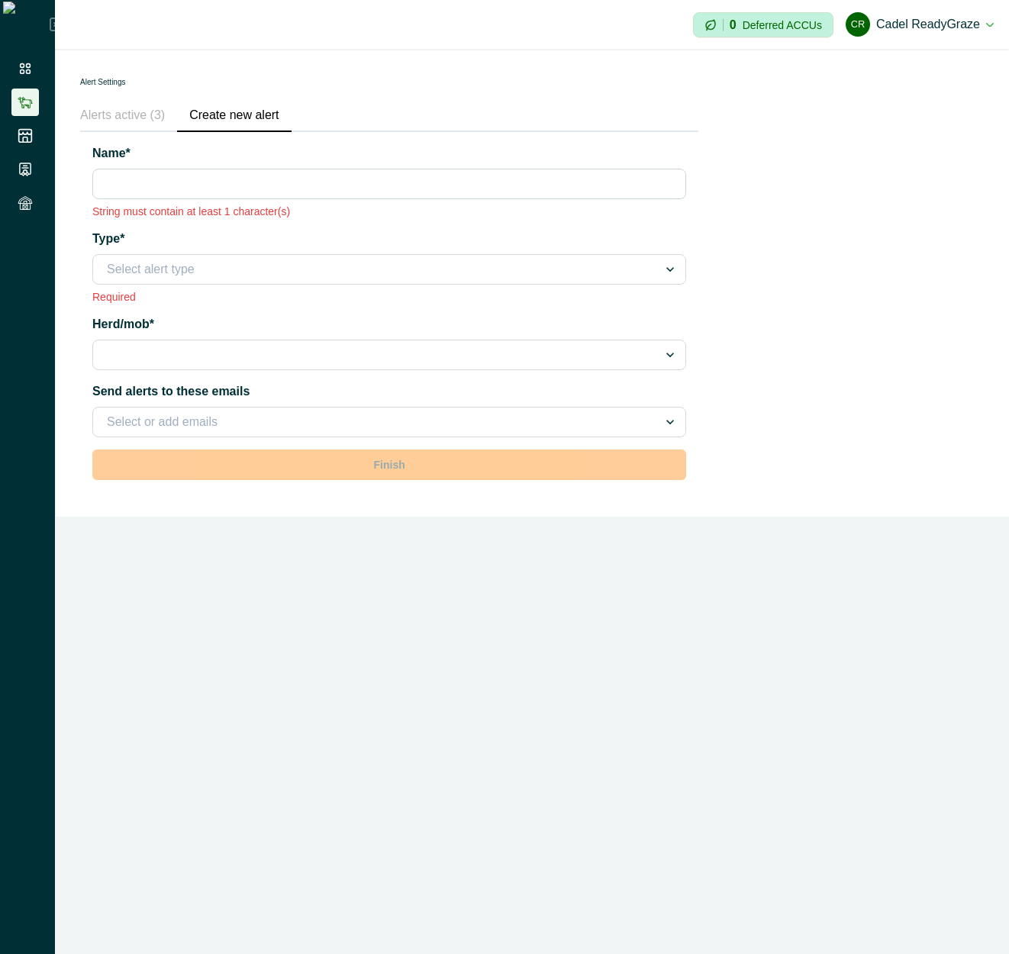
click at [26, 108] on icon at bounding box center [25, 102] width 15 height 15
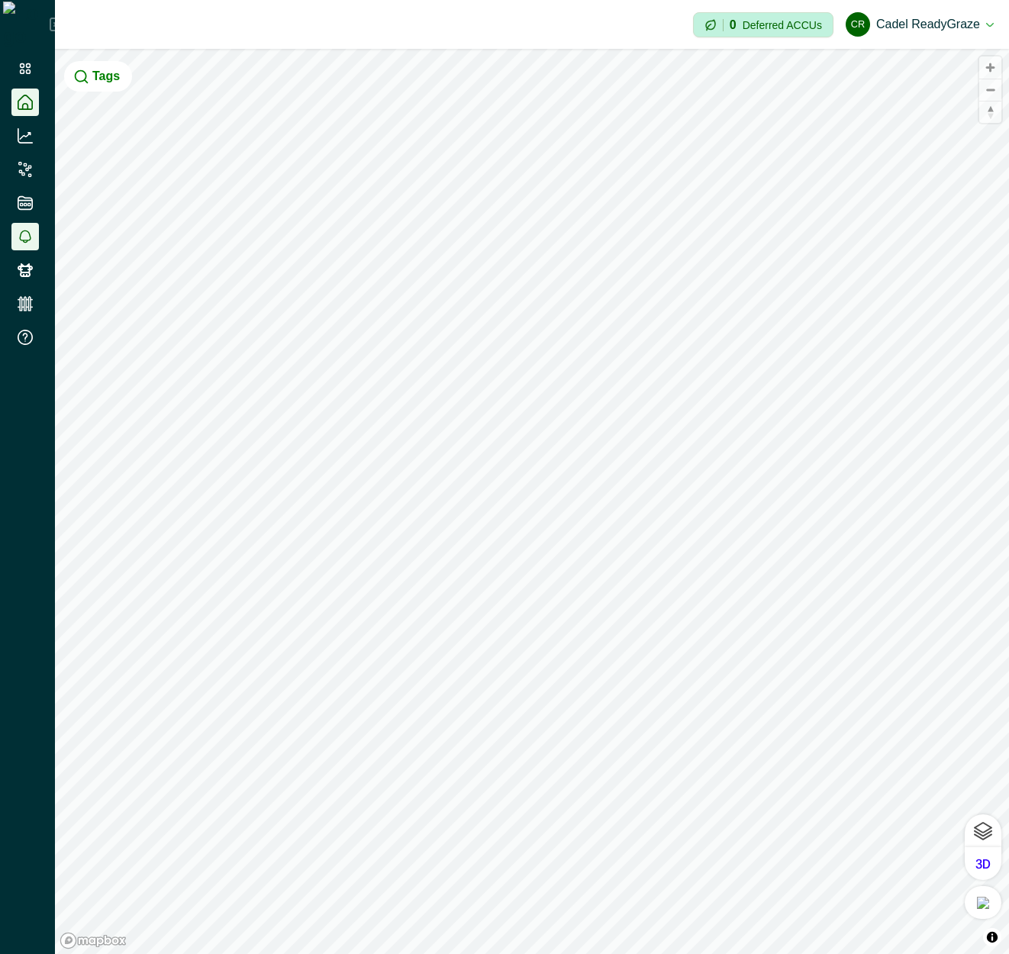
click at [31, 244] on li at bounding box center [24, 236] width 27 height 27
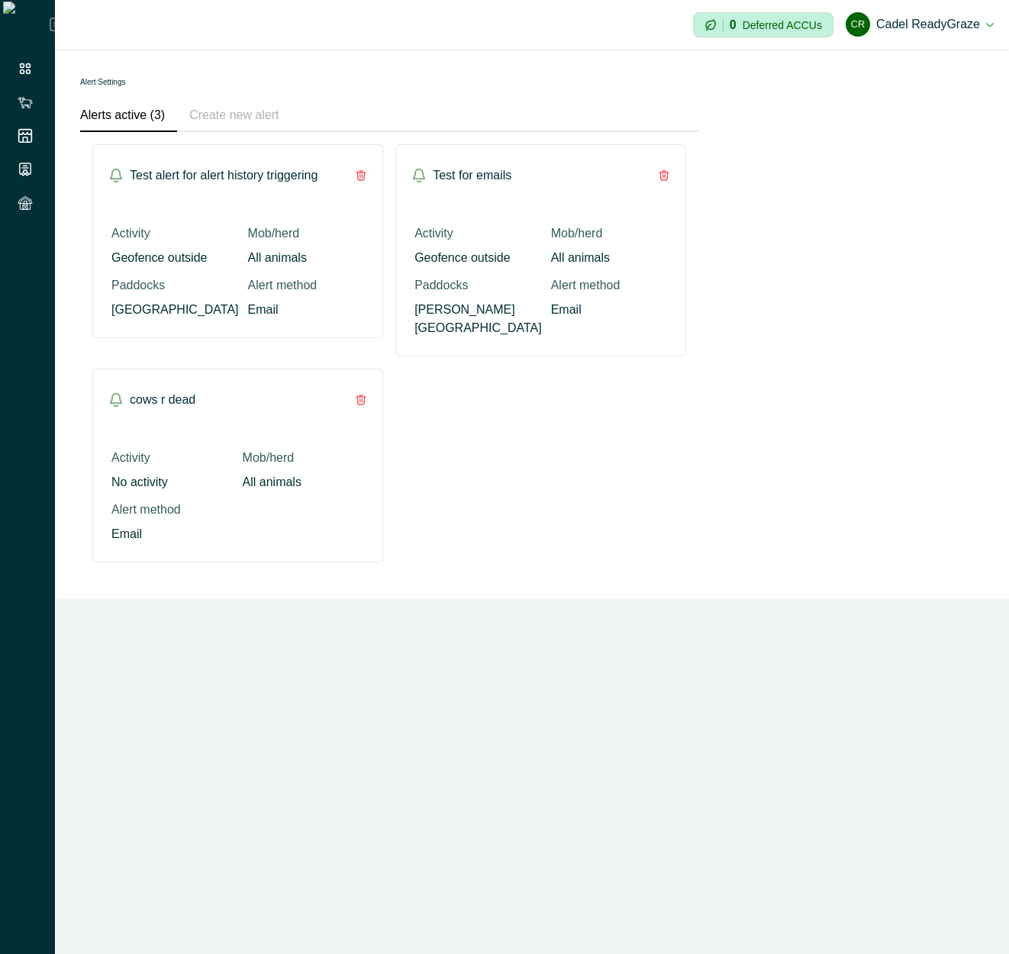
click at [266, 116] on button "Create new alert" at bounding box center [234, 116] width 114 height 32
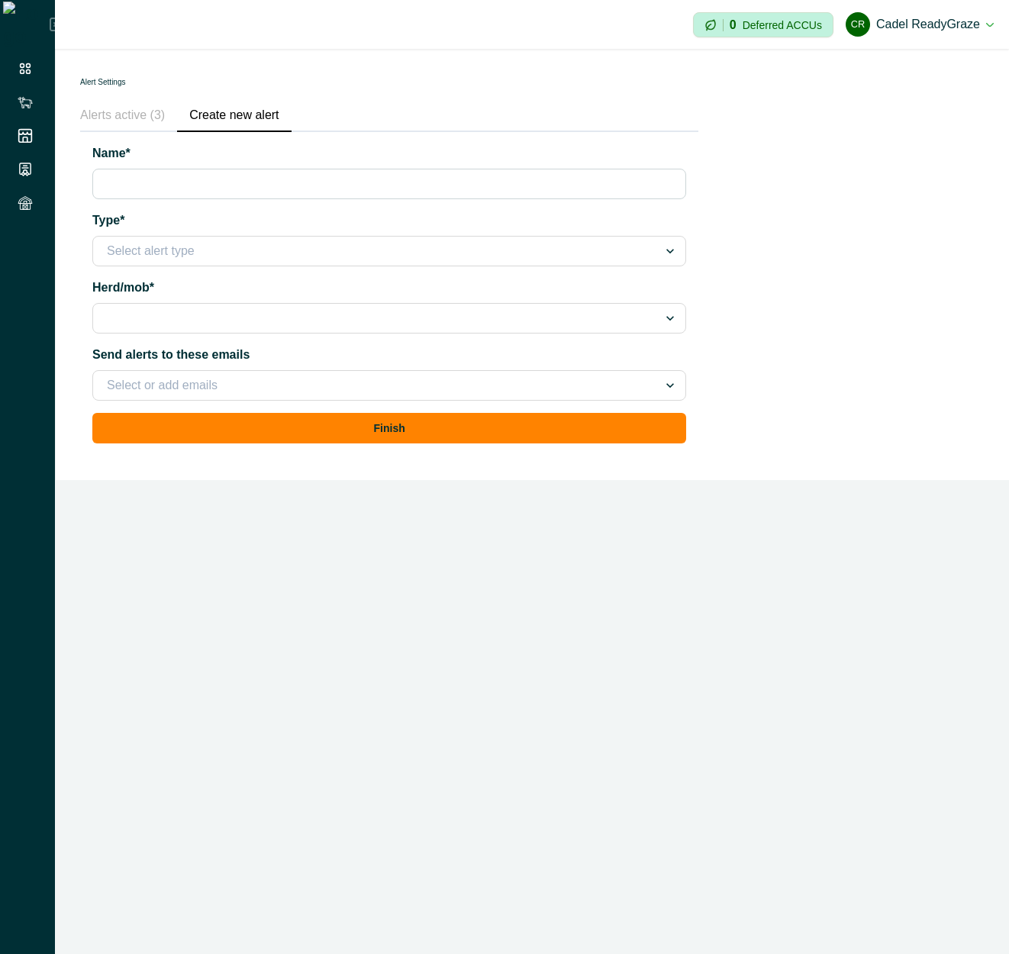
click at [101, 122] on button "Alerts active (3)" at bounding box center [128, 116] width 97 height 32
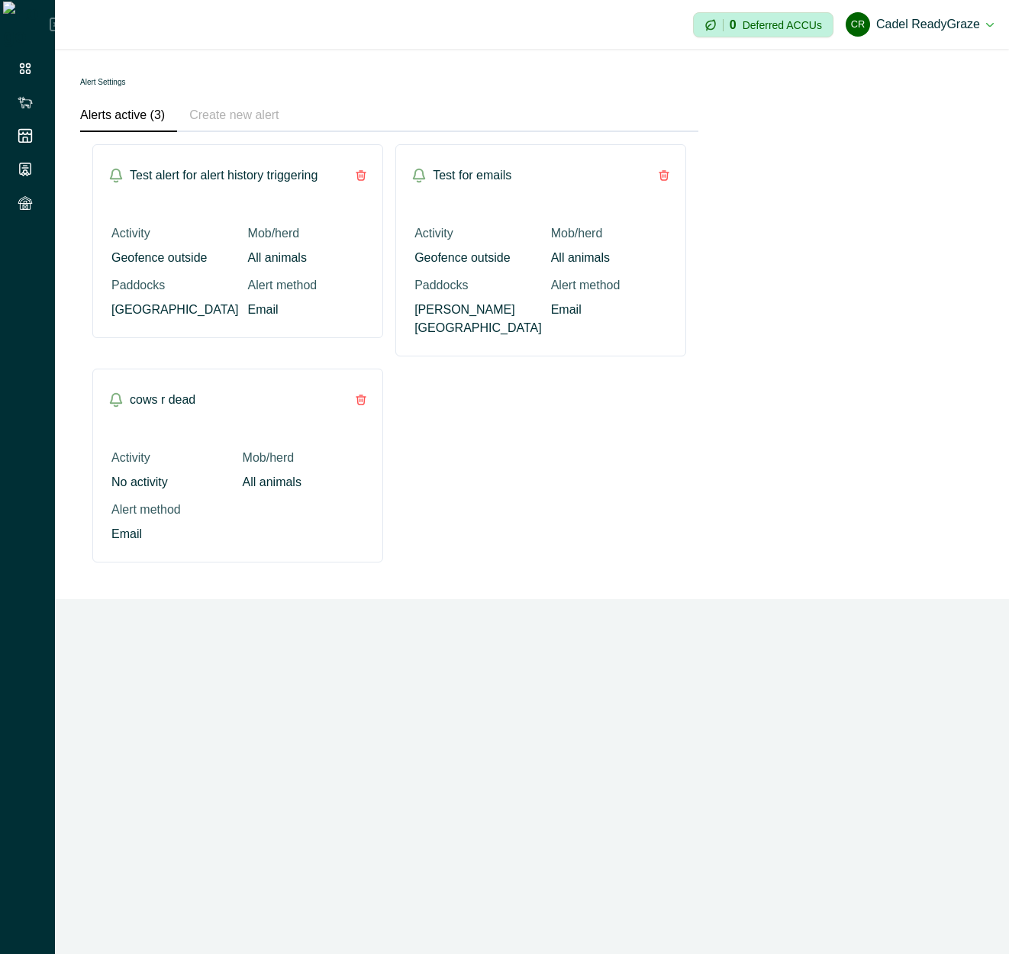
click at [166, 175] on p "Test alert for alert history triggering" at bounding box center [224, 175] width 188 height 18
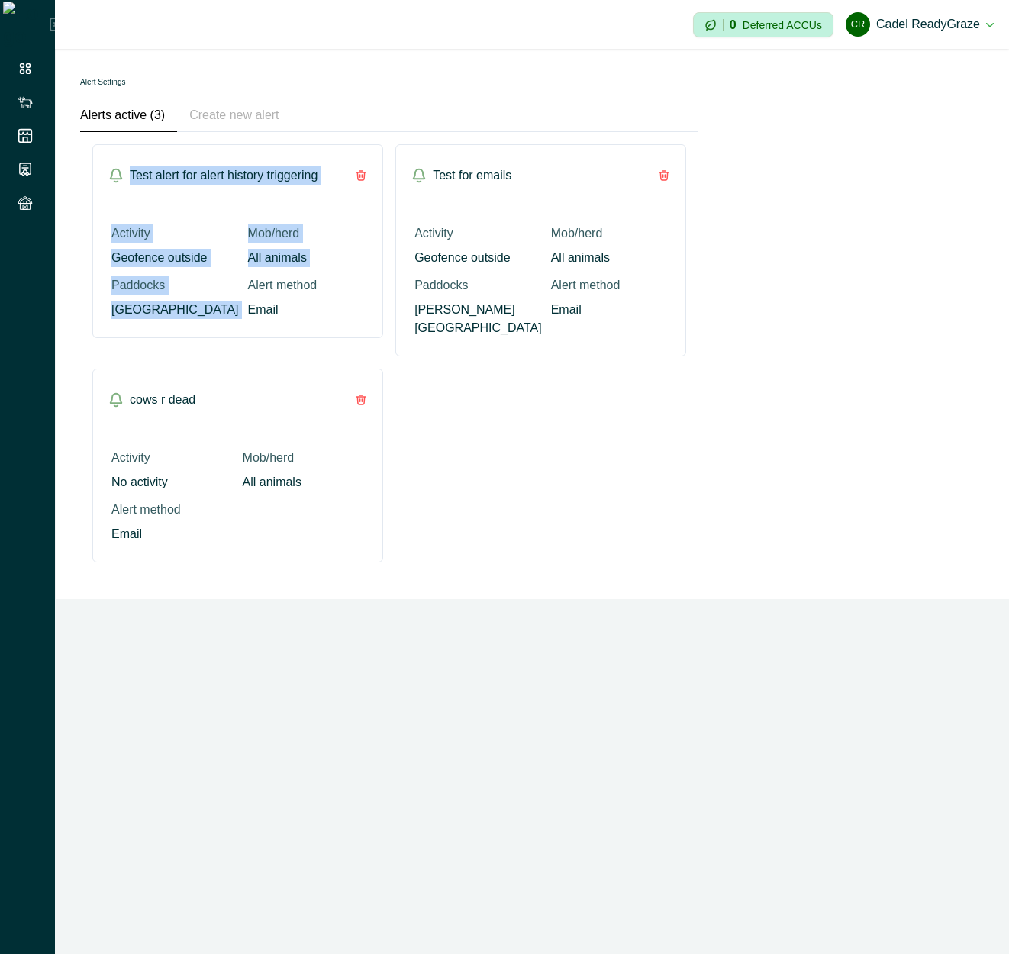
drag, startPoint x: 166, startPoint y: 175, endPoint x: 171, endPoint y: 301, distance: 125.2
click at [171, 301] on div "Test alert for alert history triggering Activity Geofence outside Mob/herd All …" at bounding box center [237, 241] width 291 height 194
click at [171, 301] on p "[GEOGRAPHIC_DATA]" at bounding box center [174, 310] width 127 height 18
drag, startPoint x: 171, startPoint y: 301, endPoint x: 141, endPoint y: 195, distance: 110.1
click at [141, 195] on div "Test alert for alert history triggering Activity Geofence outside Mob/herd All …" at bounding box center [237, 241] width 291 height 194
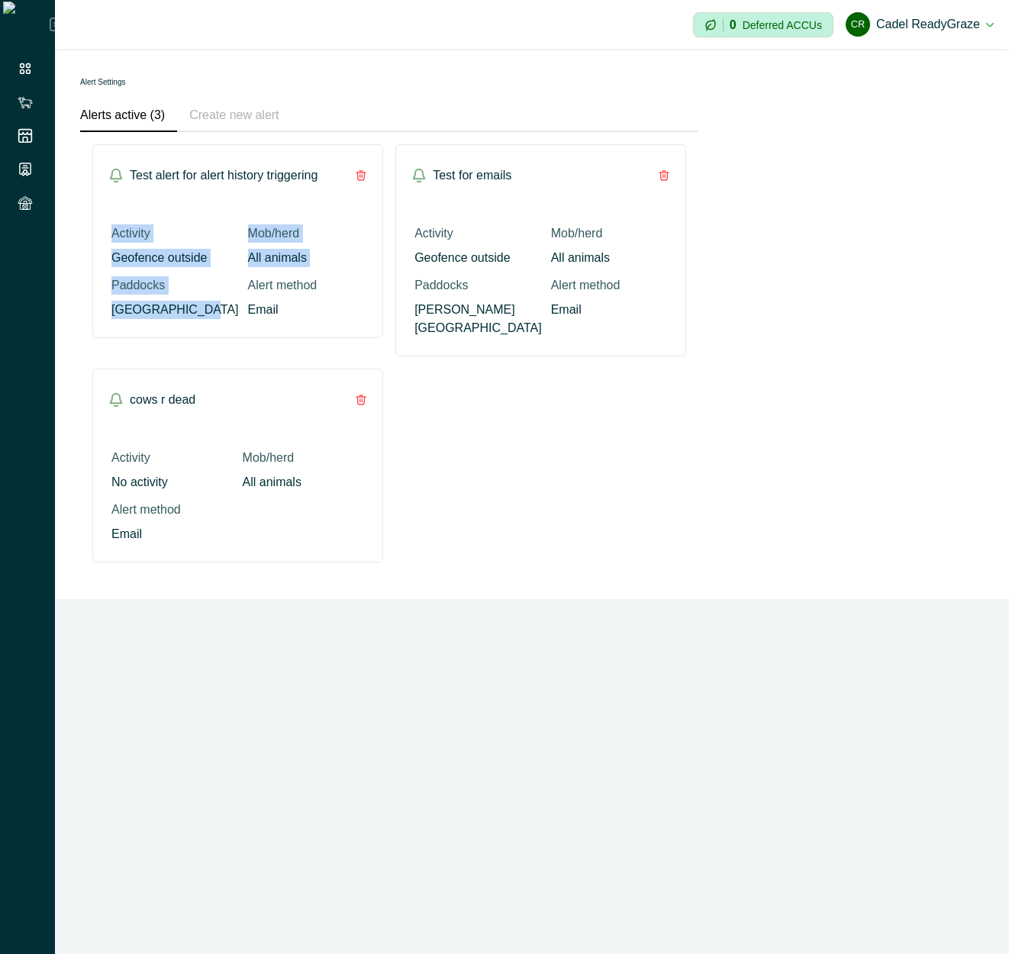
click at [141, 195] on div "Test alert for alert history triggering" at bounding box center [237, 175] width 289 height 61
click at [678, 468] on div "Test alert for alert history triggering Activity Geofence outside Mob/herd All …" at bounding box center [389, 353] width 594 height 418
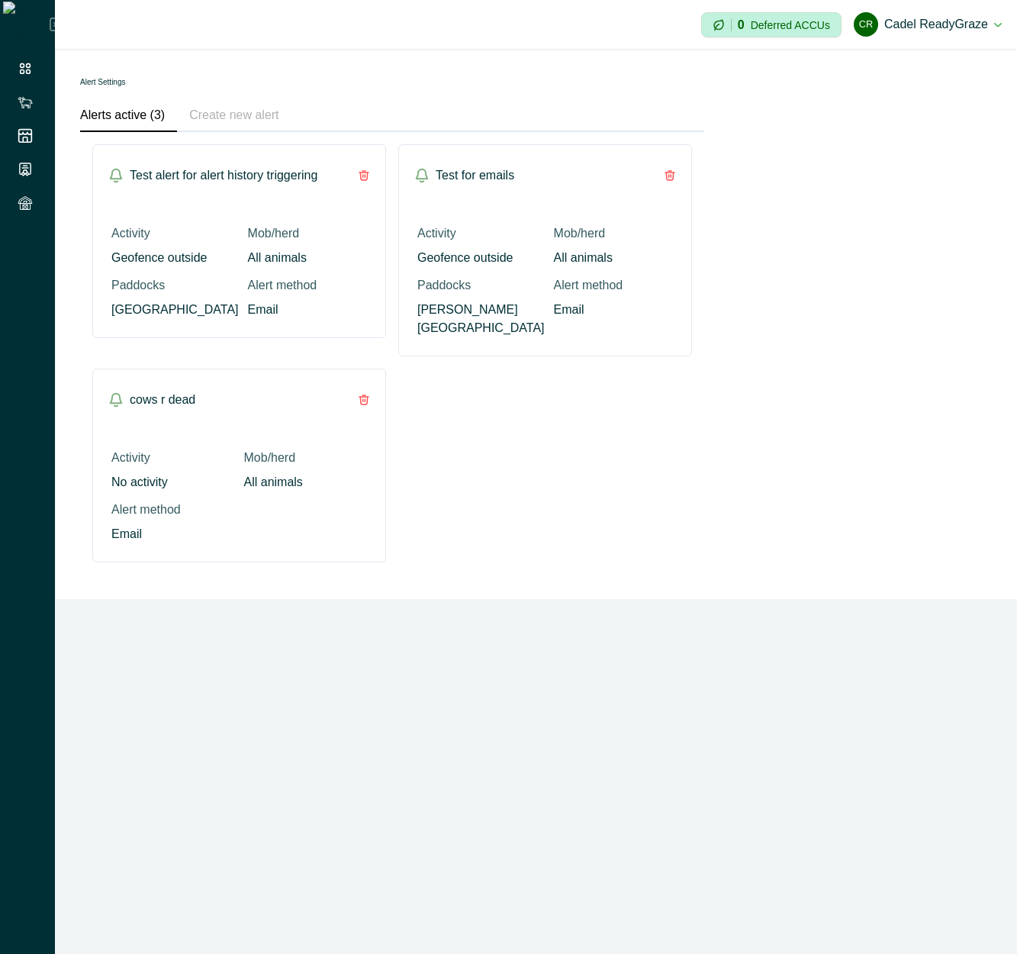
click at [216, 726] on div "Impersonation Mode 0 Deferred ACCUs [PERSON_NAME] ReadyGraze Sign out © Mapbox …" at bounding box center [536, 477] width 962 height 954
drag, startPoint x: 138, startPoint y: 382, endPoint x: 327, endPoint y: 401, distance: 189.3
click at [339, 400] on div "cows r dead" at bounding box center [239, 399] width 292 height 61
click at [317, 402] on div "cows r dead" at bounding box center [239, 399] width 292 height 61
click at [381, 637] on div "Impersonation Mode 0 Deferred ACCUs [PERSON_NAME] ReadyGraze Sign out © Mapbox …" at bounding box center [536, 477] width 962 height 954
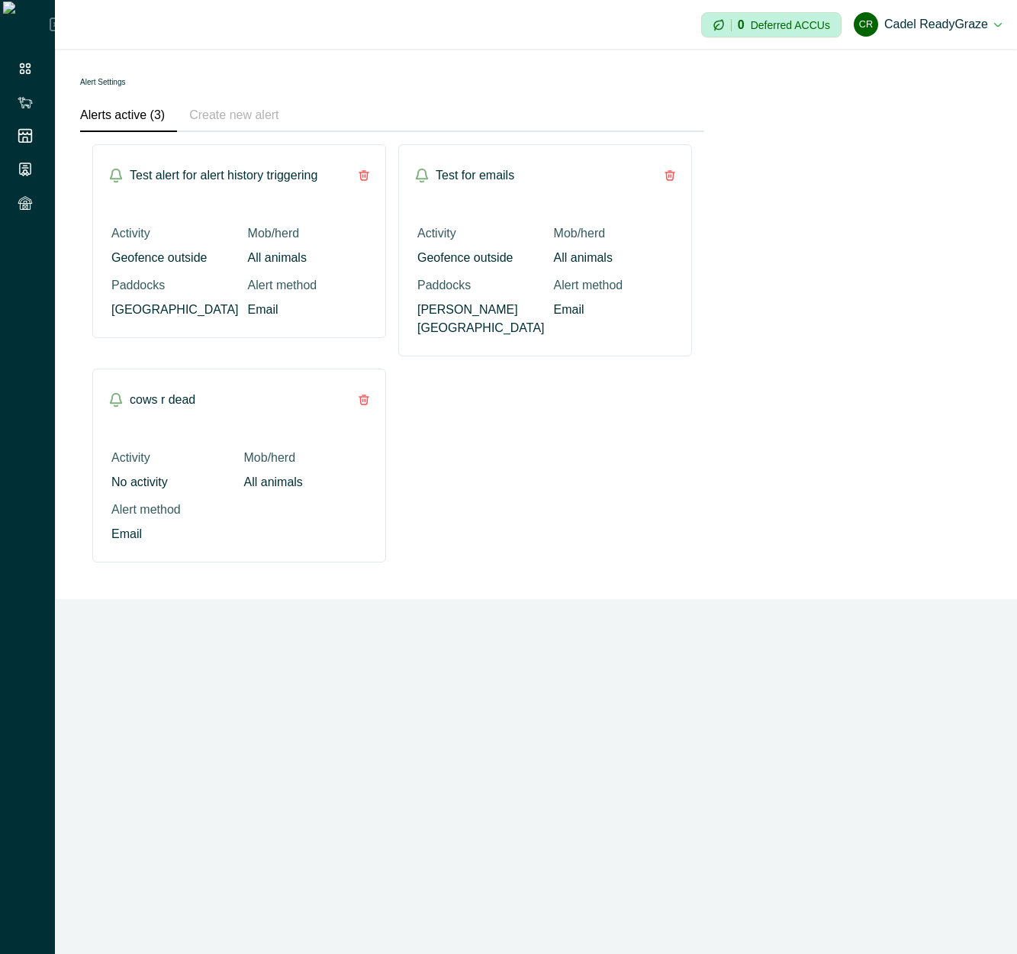
click at [191, 114] on button "Create new alert" at bounding box center [234, 116] width 114 height 32
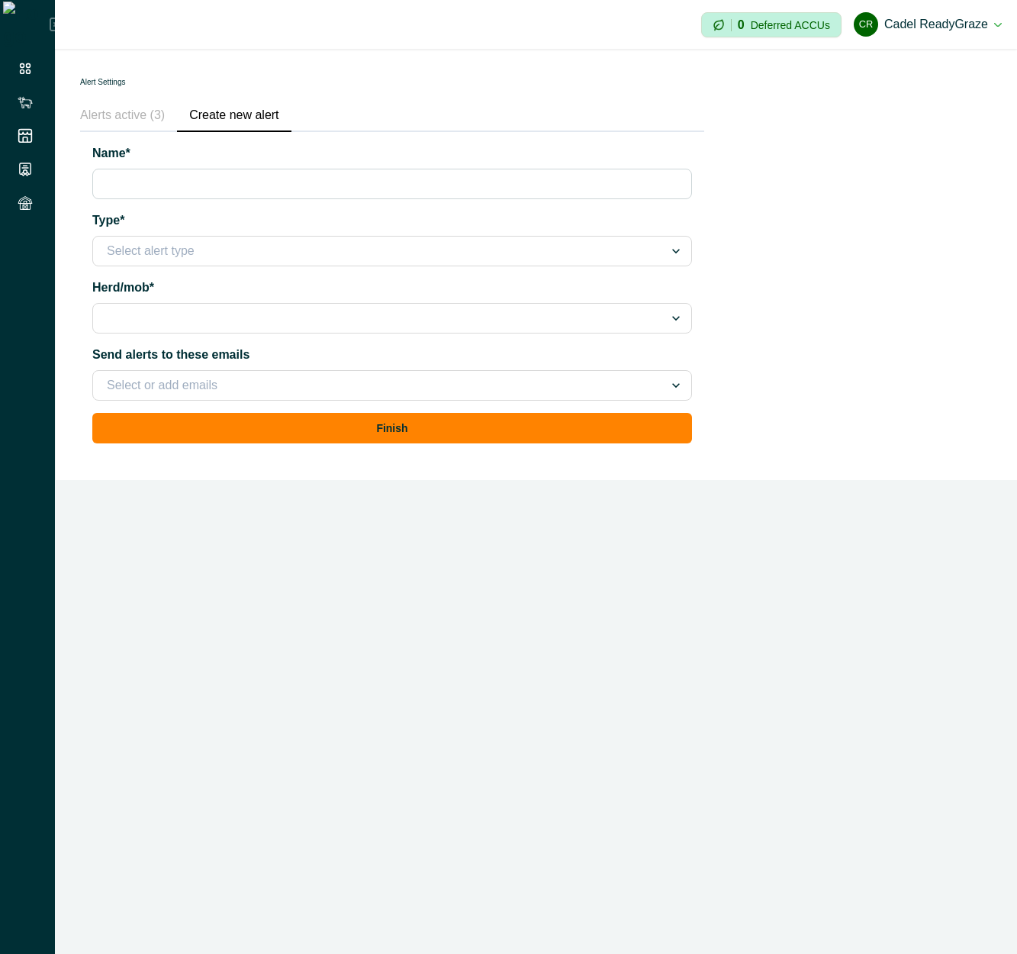
click at [143, 115] on button "Alerts active (3)" at bounding box center [128, 116] width 97 height 32
click at [255, 114] on button "Create new alert" at bounding box center [234, 116] width 114 height 32
click at [29, 79] on li at bounding box center [24, 68] width 27 height 27
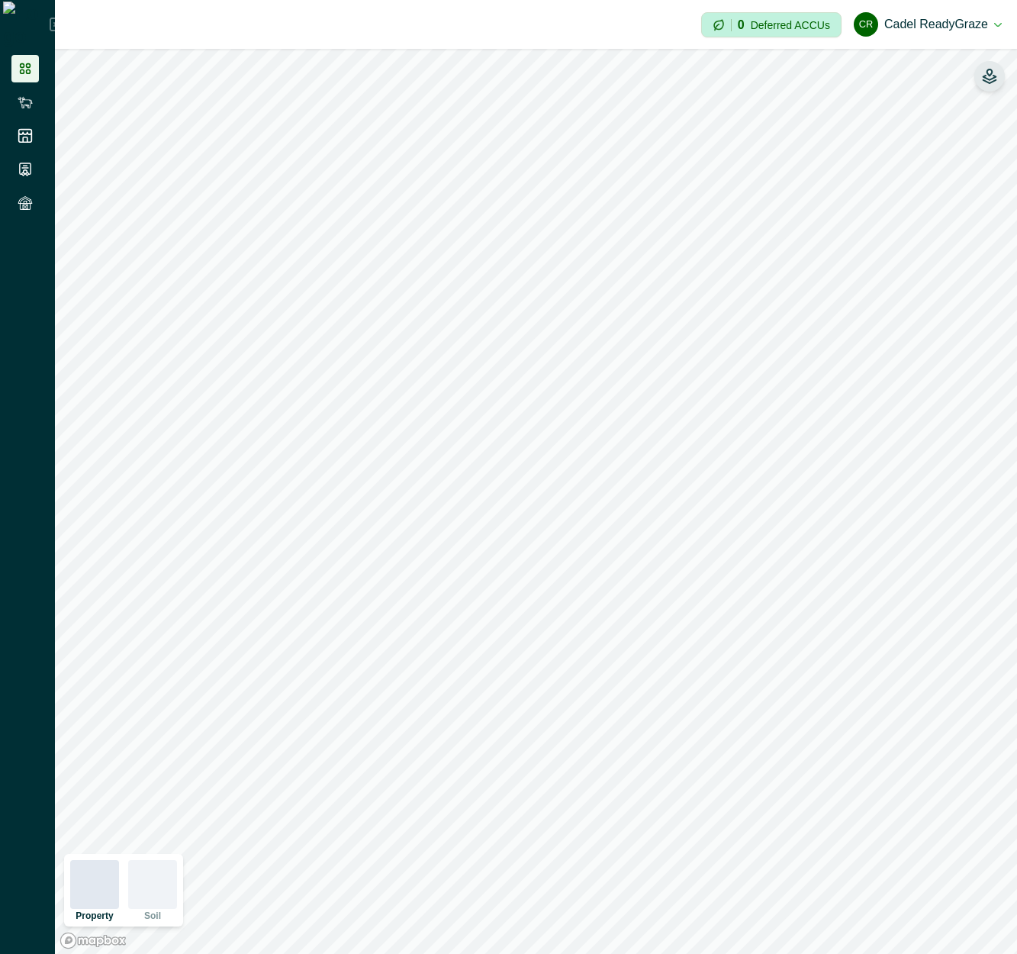
click at [793, 84] on button "button" at bounding box center [989, 76] width 31 height 31
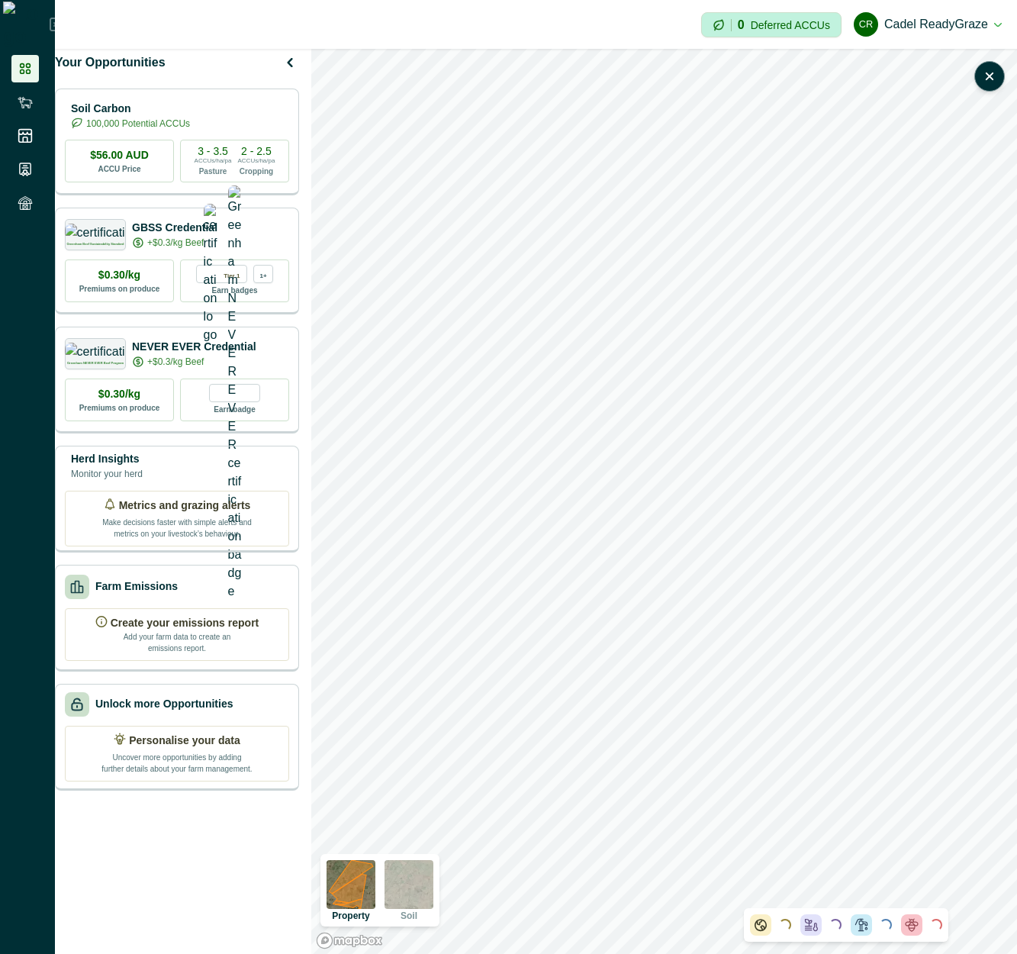
click at [50, 21] on icon at bounding box center [57, 25] width 14 height 14
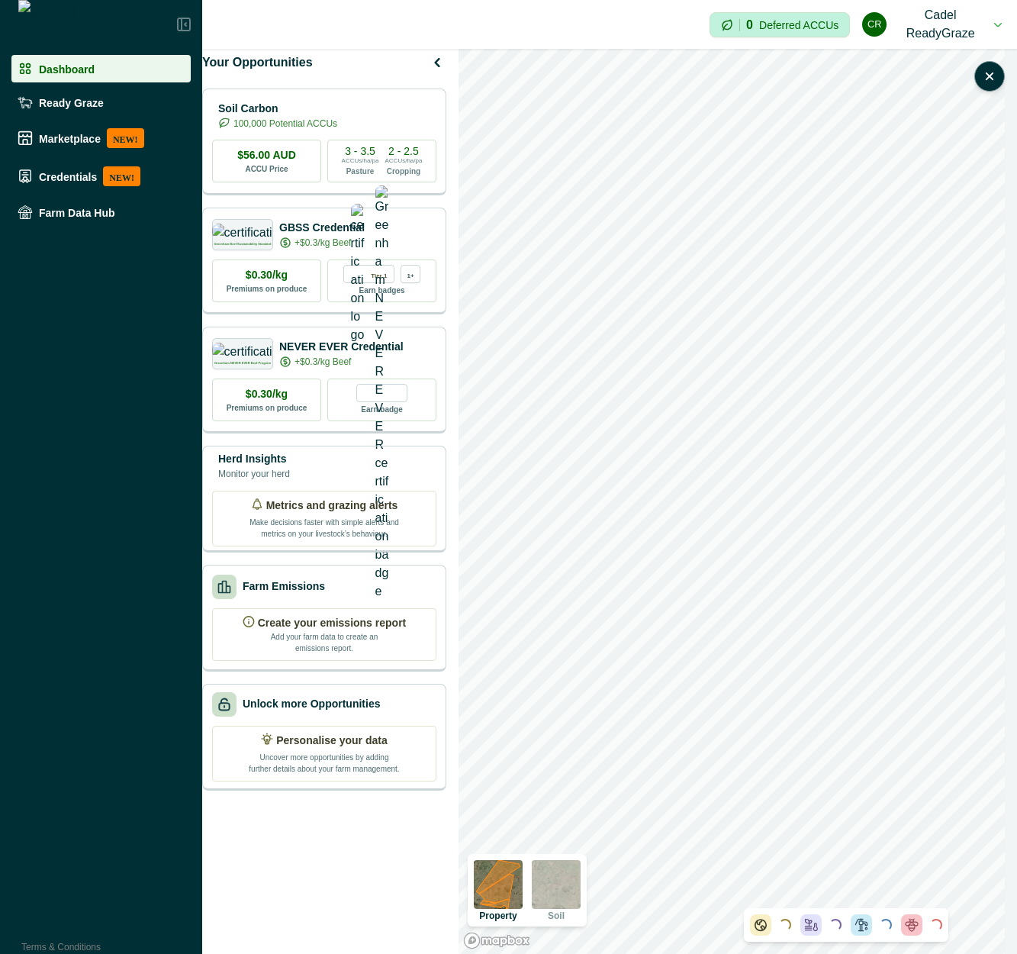
click at [191, 24] on div at bounding box center [101, 24] width 202 height 49
click at [185, 26] on icon at bounding box center [184, 25] width 14 height 14
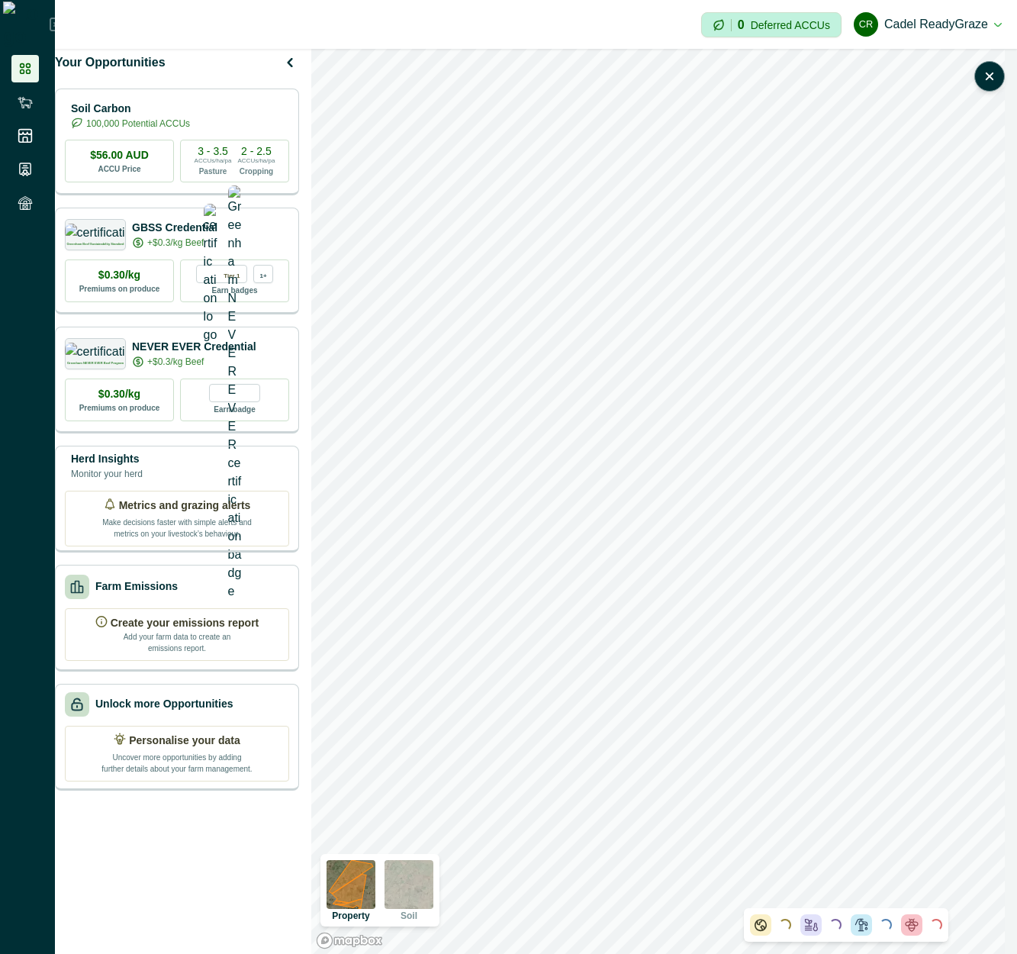
click at [50, 25] on icon at bounding box center [56, 24] width 12 height 12
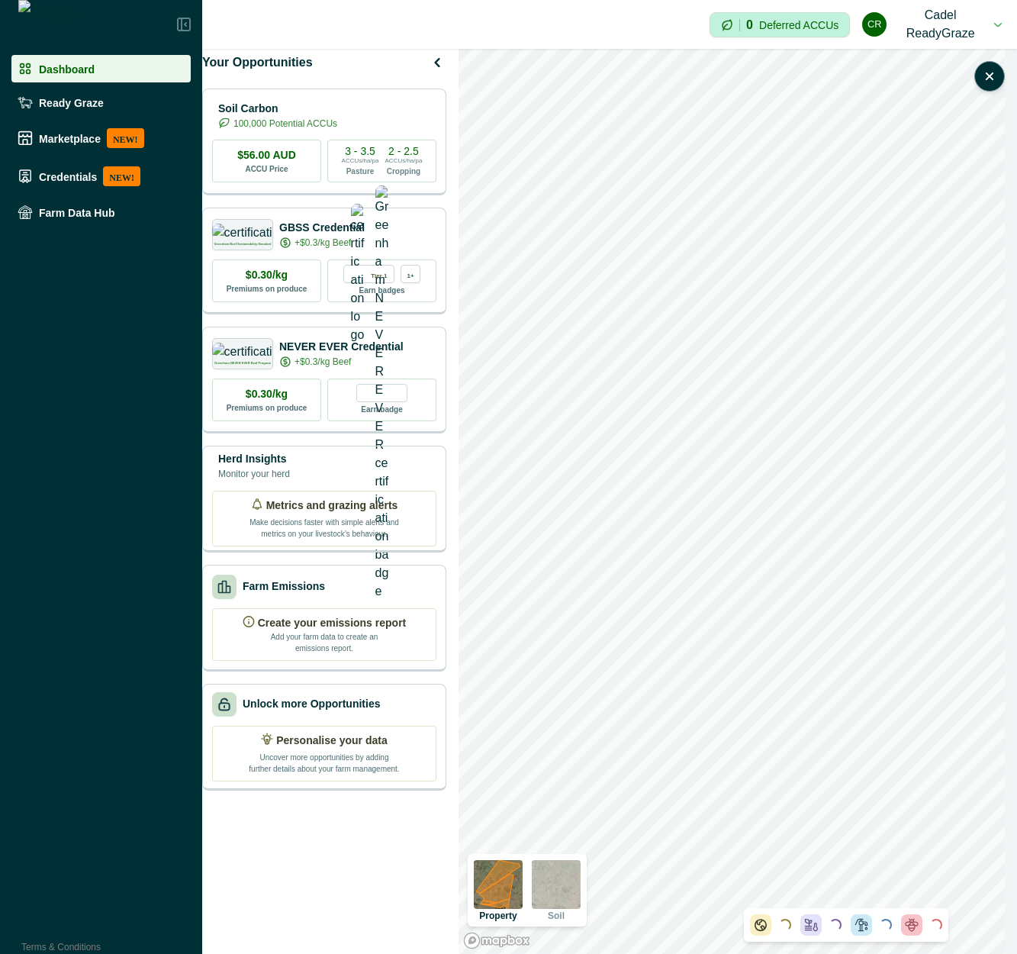
click at [183, 29] on icon at bounding box center [184, 25] width 14 height 14
